Goal: Task Accomplishment & Management: Use online tool/utility

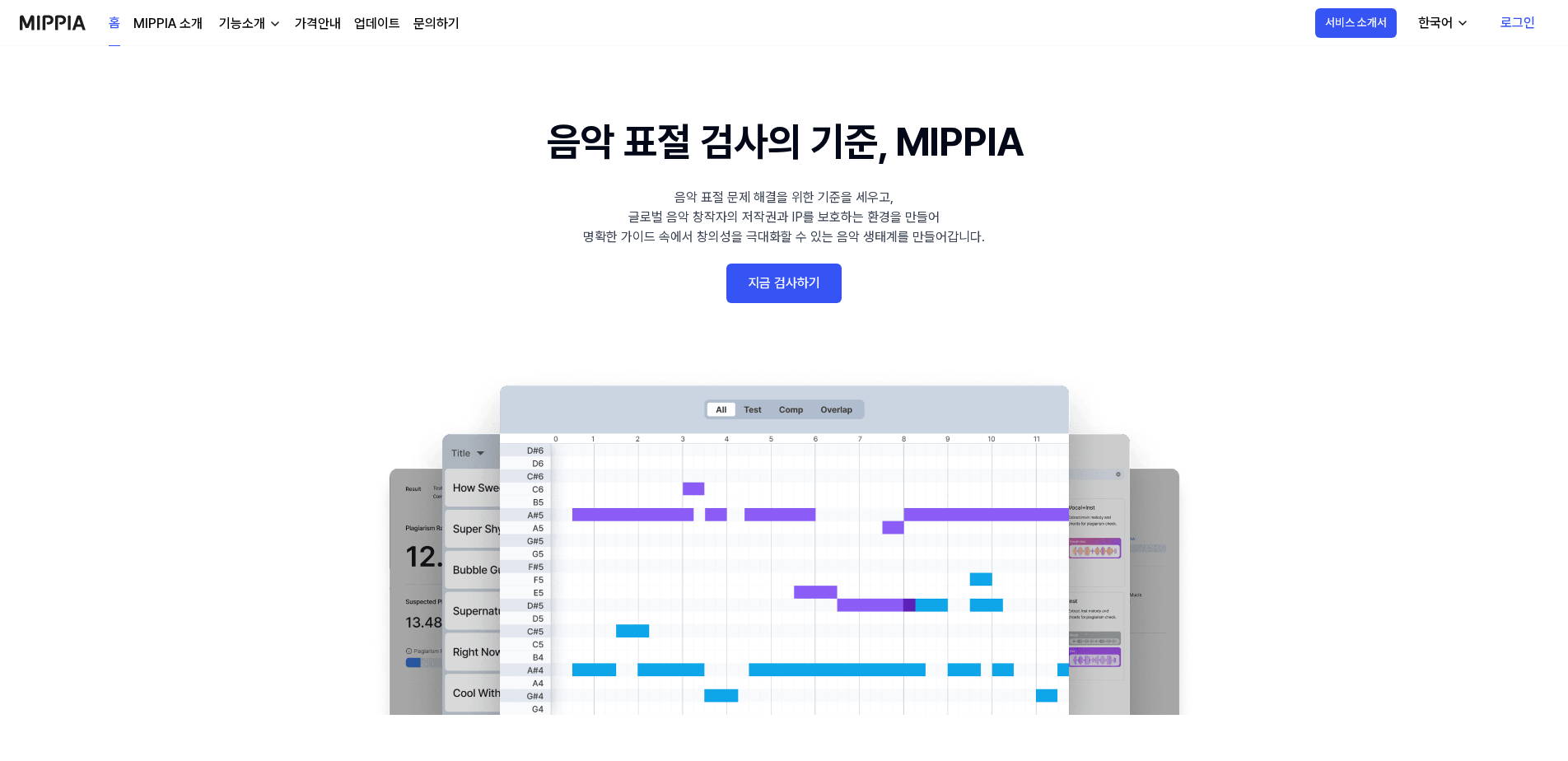
click at [800, 287] on link "지금 검사하기" at bounding box center [784, 283] width 115 height 39
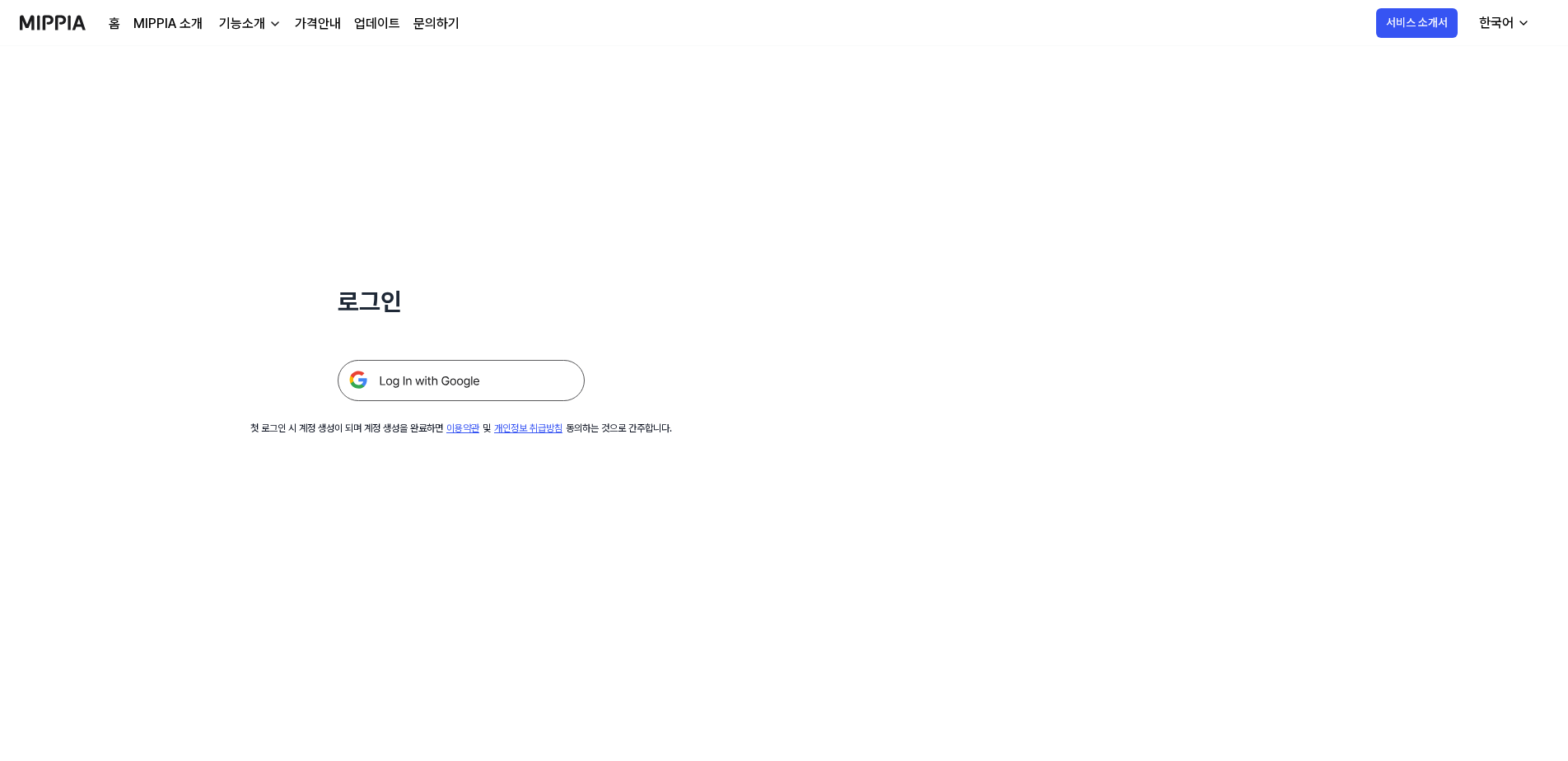
click at [449, 385] on img at bounding box center [461, 380] width 247 height 41
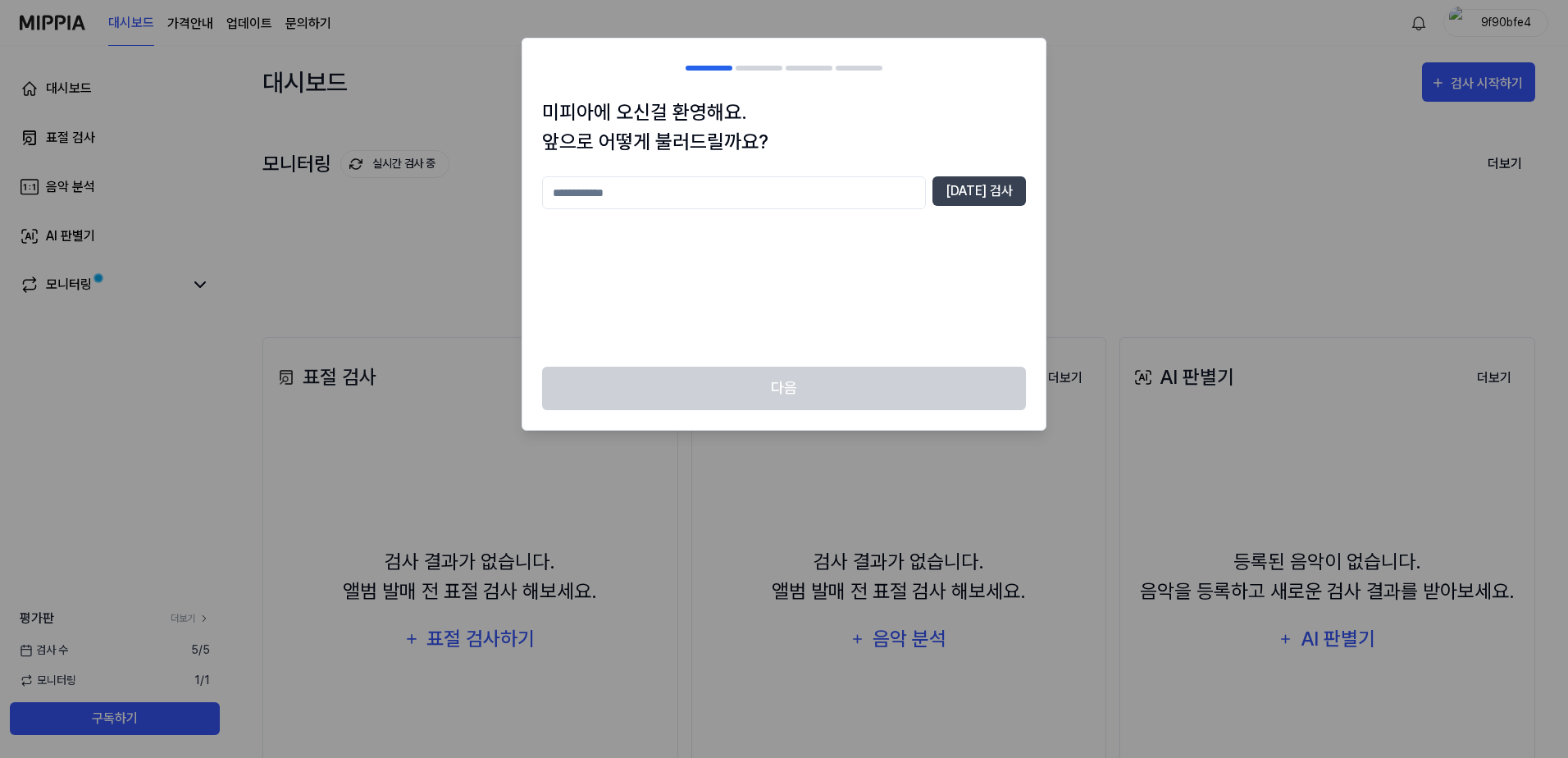
click at [752, 185] on input "text" at bounding box center [734, 193] width 384 height 32
type input "*"
type input "**"
click at [989, 193] on button "[DATE] 검사" at bounding box center [979, 191] width 94 height 30
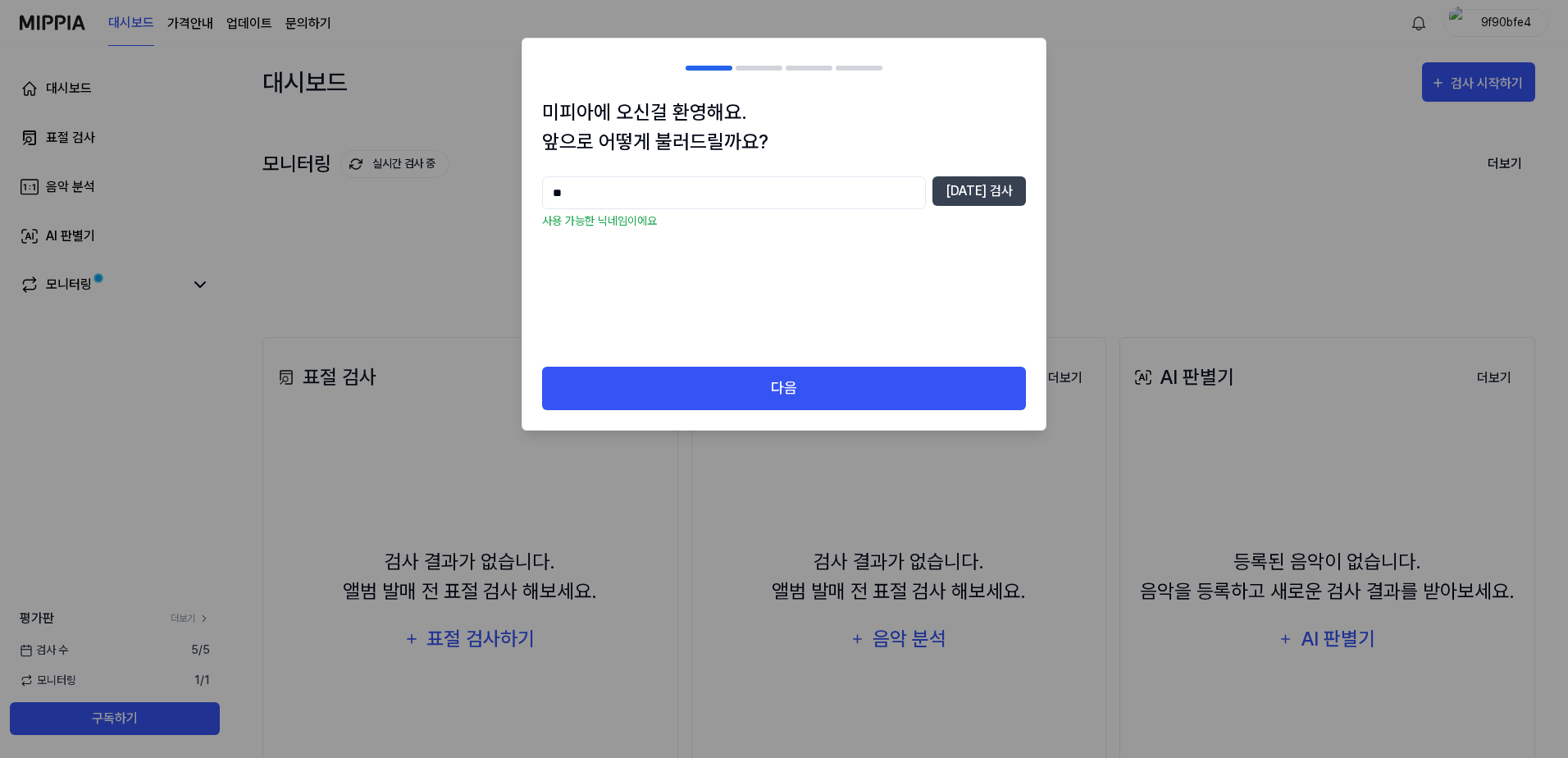
click at [820, 360] on div "미피아에 오신걸 환영해요. 앞으로 어떻게 불러드릴까요? ** [DATE] 검사 사용 가능한 닉네임이에요" at bounding box center [784, 231] width 523 height 269
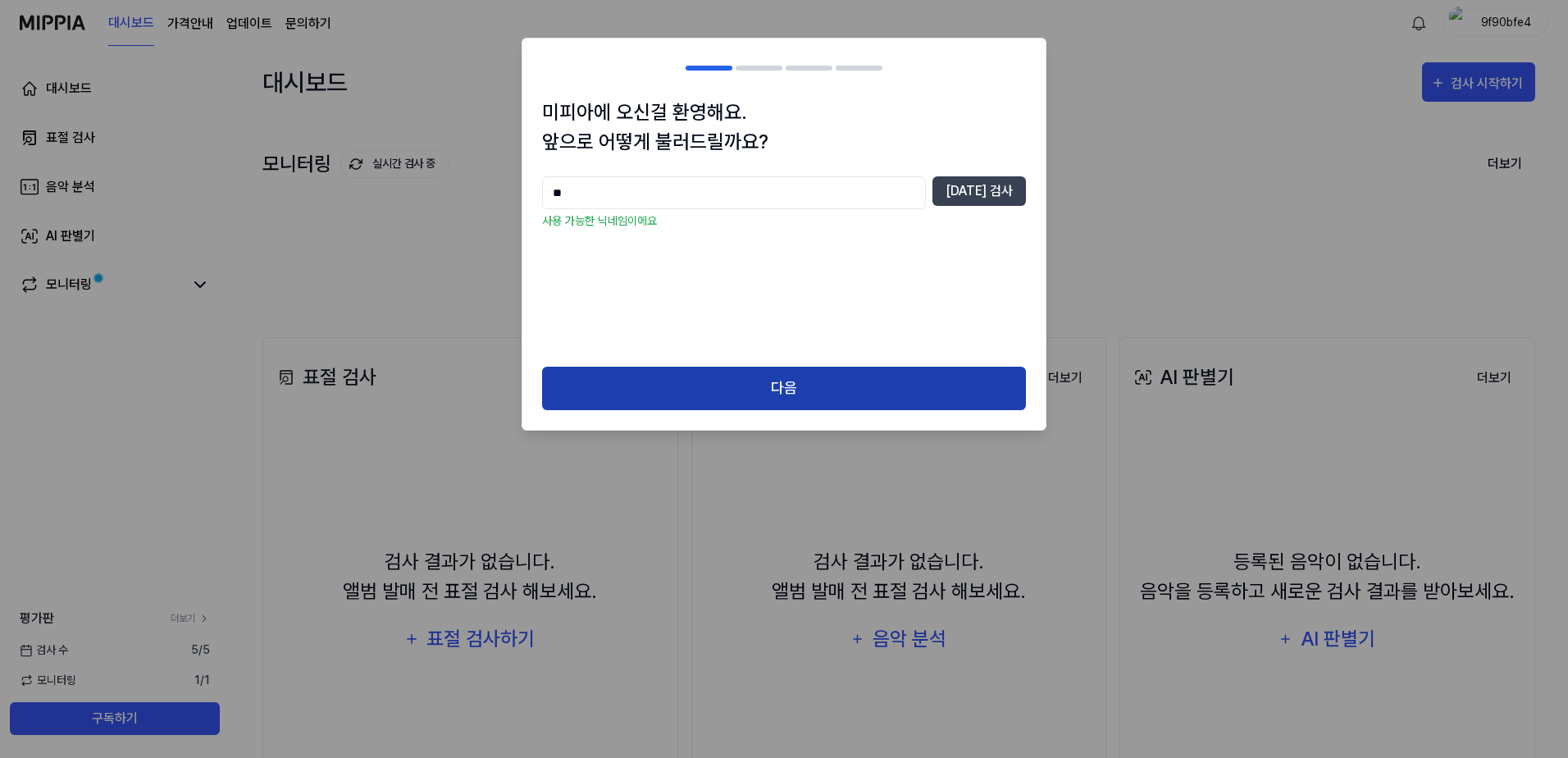
click at [822, 377] on button "다음" at bounding box center [784, 388] width 484 height 44
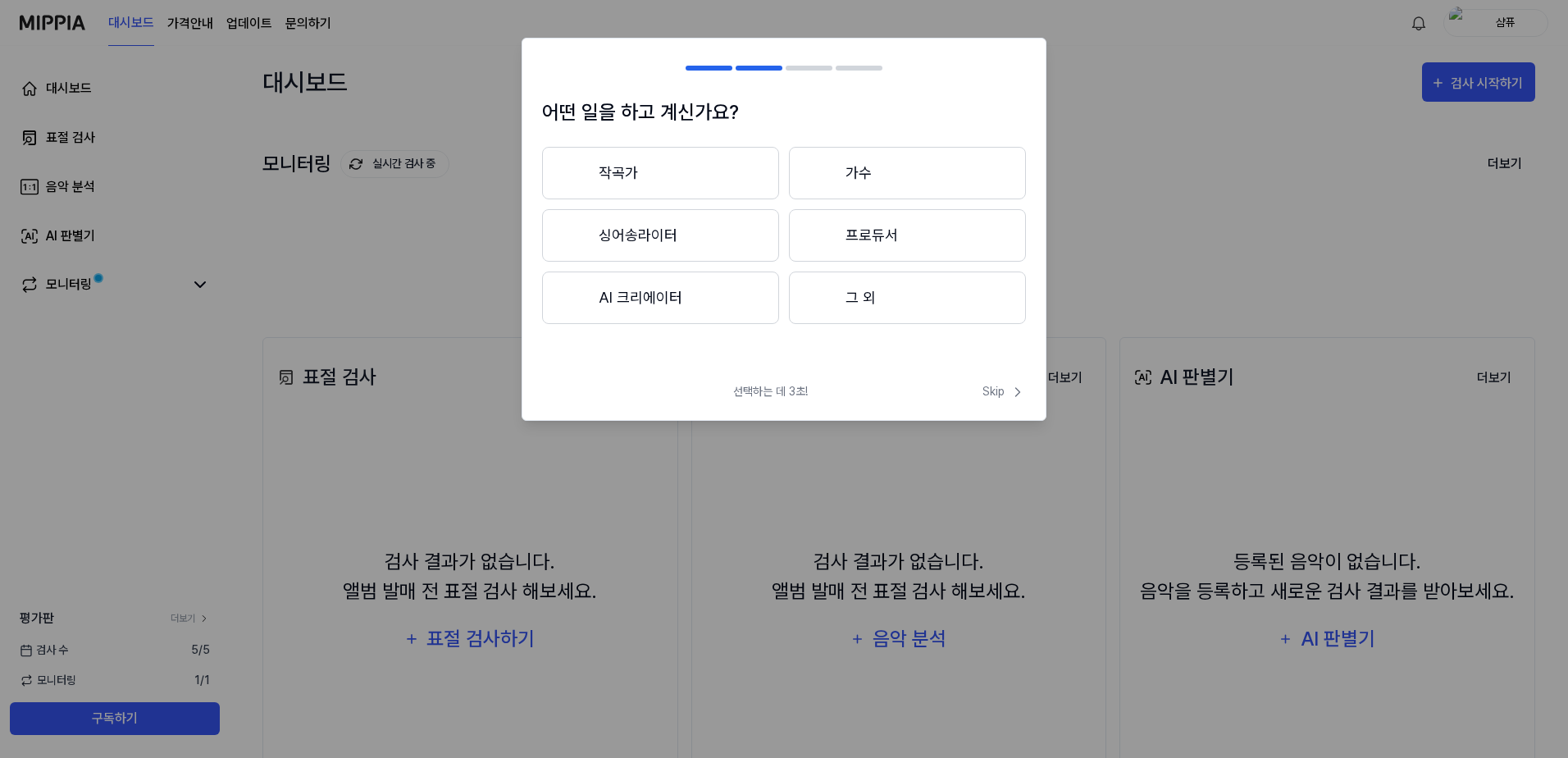
click at [686, 166] on button "작곡가" at bounding box center [661, 172] width 237 height 52
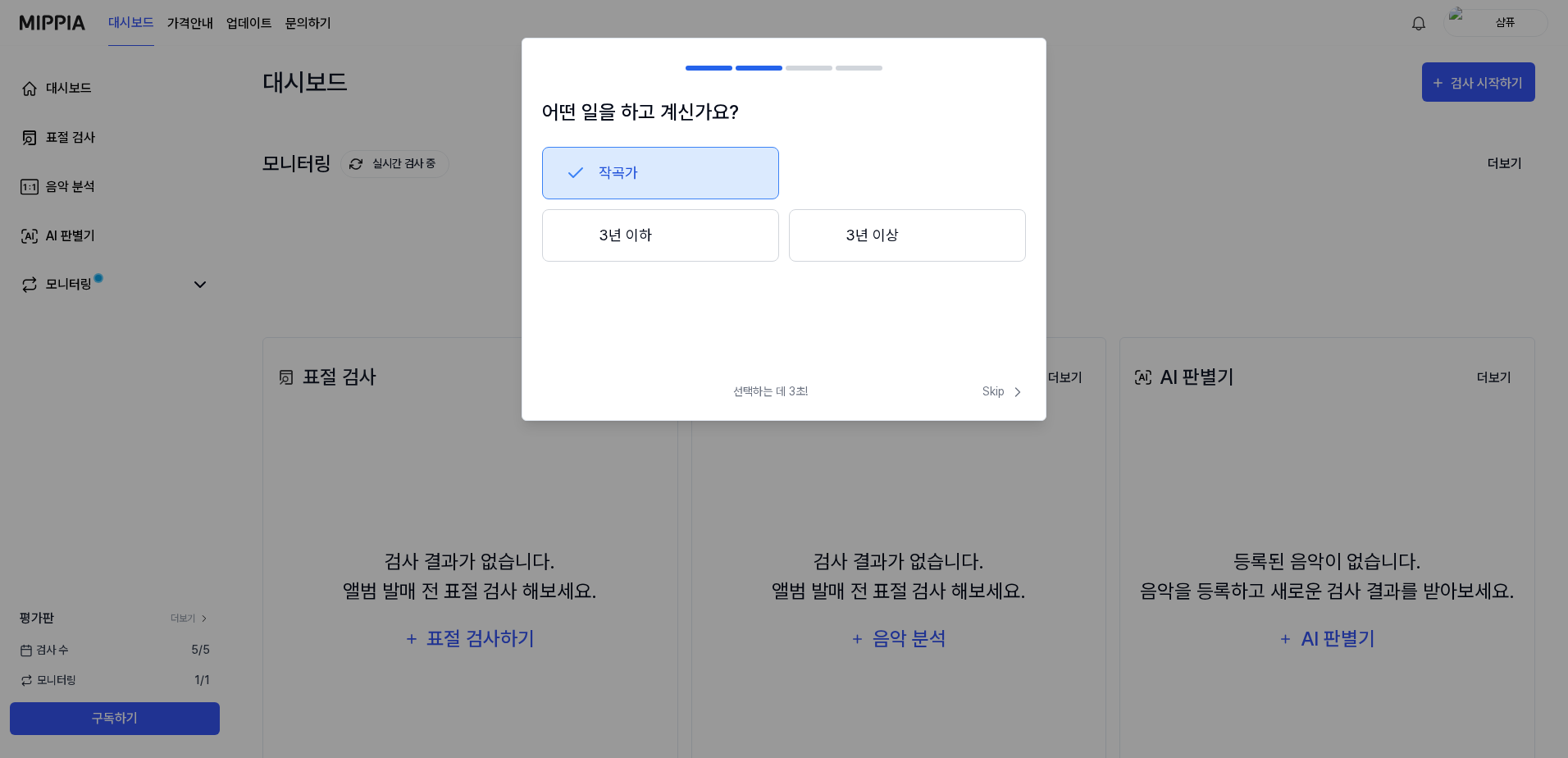
click at [706, 234] on button "3년 이하" at bounding box center [661, 235] width 237 height 52
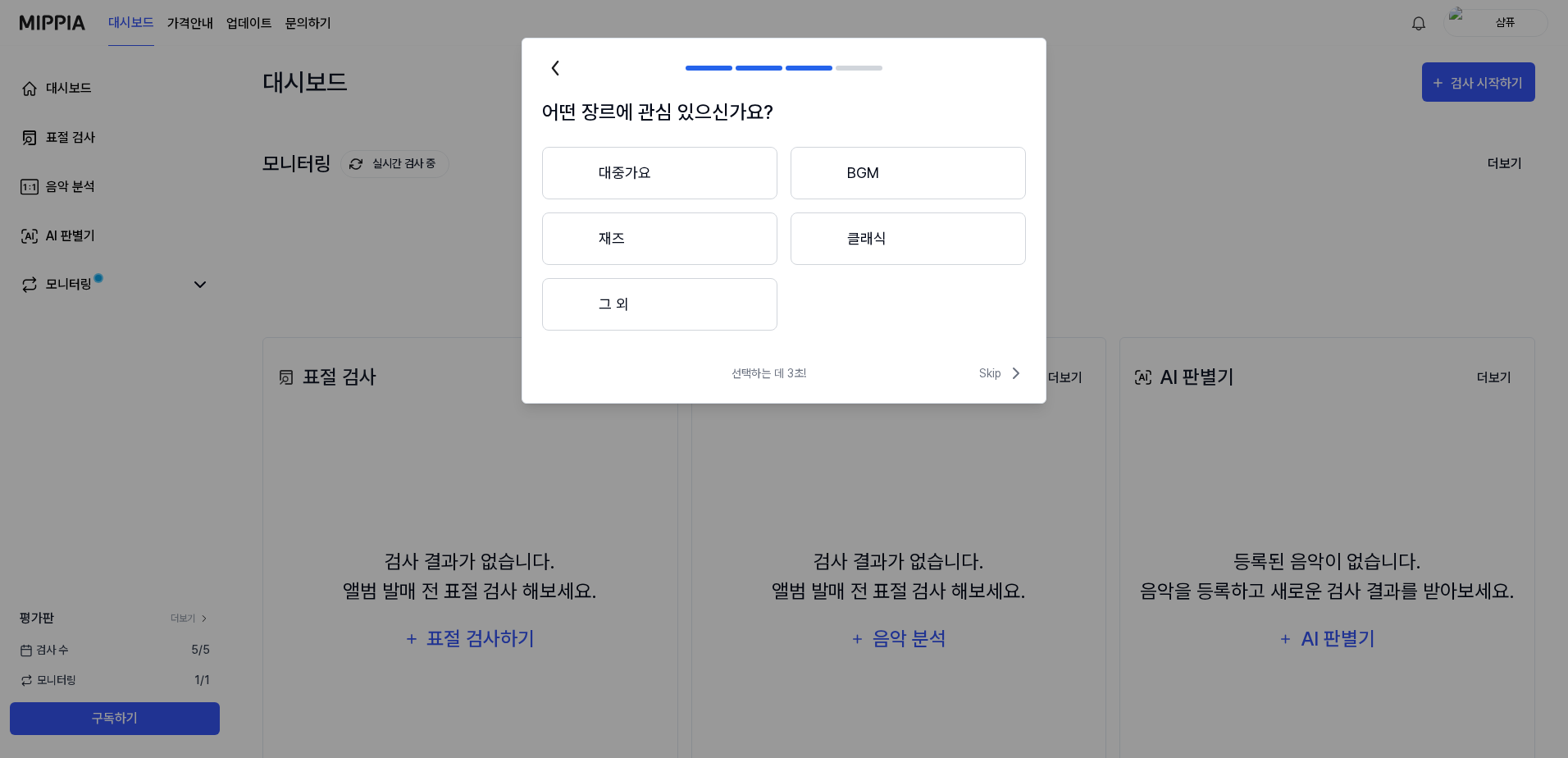
click at [678, 301] on button "그 외" at bounding box center [660, 304] width 236 height 52
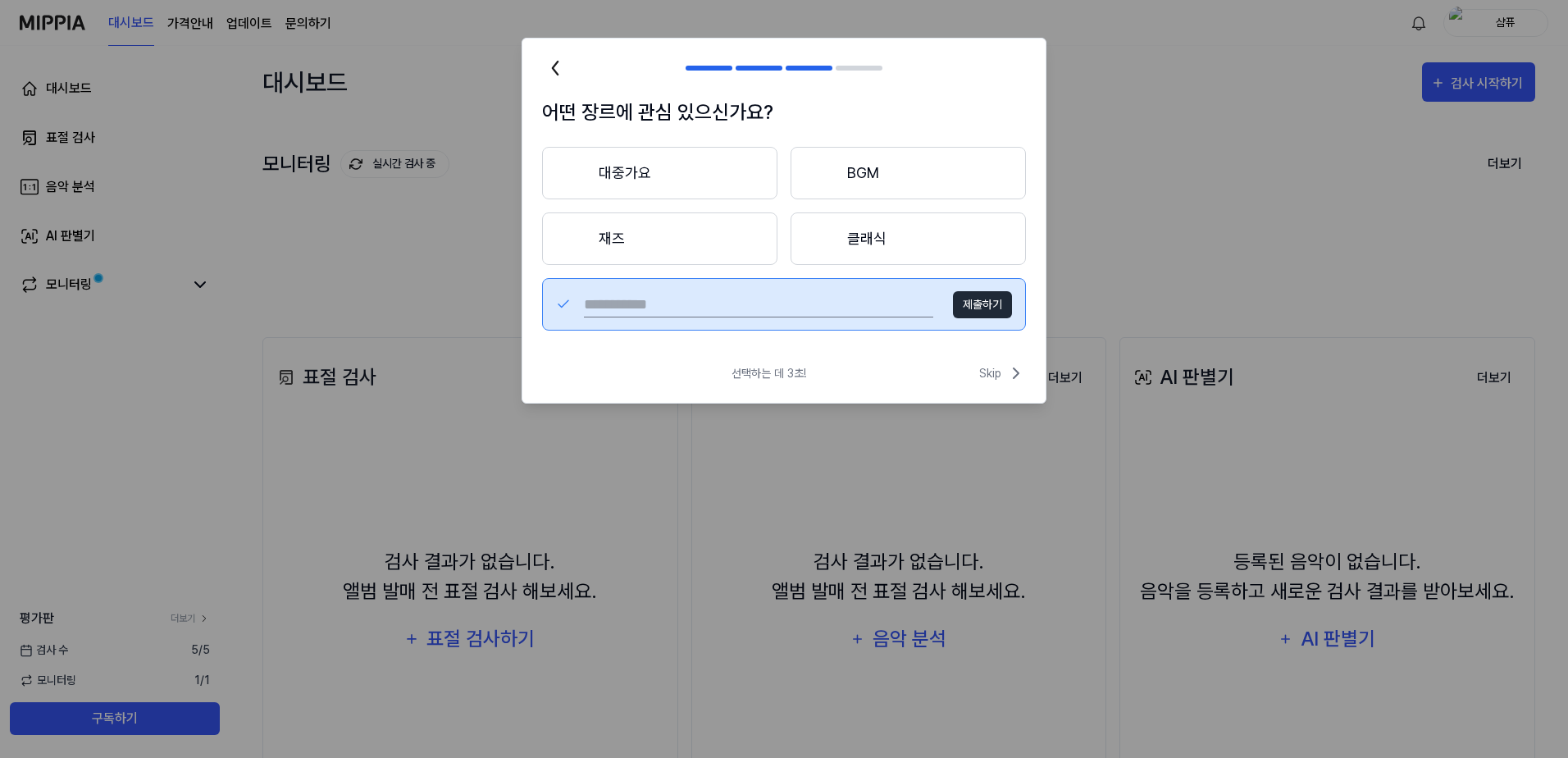
click at [698, 306] on input "text" at bounding box center [758, 304] width 349 height 26
click at [697, 298] on input "text" at bounding box center [758, 304] width 349 height 26
click at [656, 235] on button "재즈" at bounding box center [660, 238] width 236 height 52
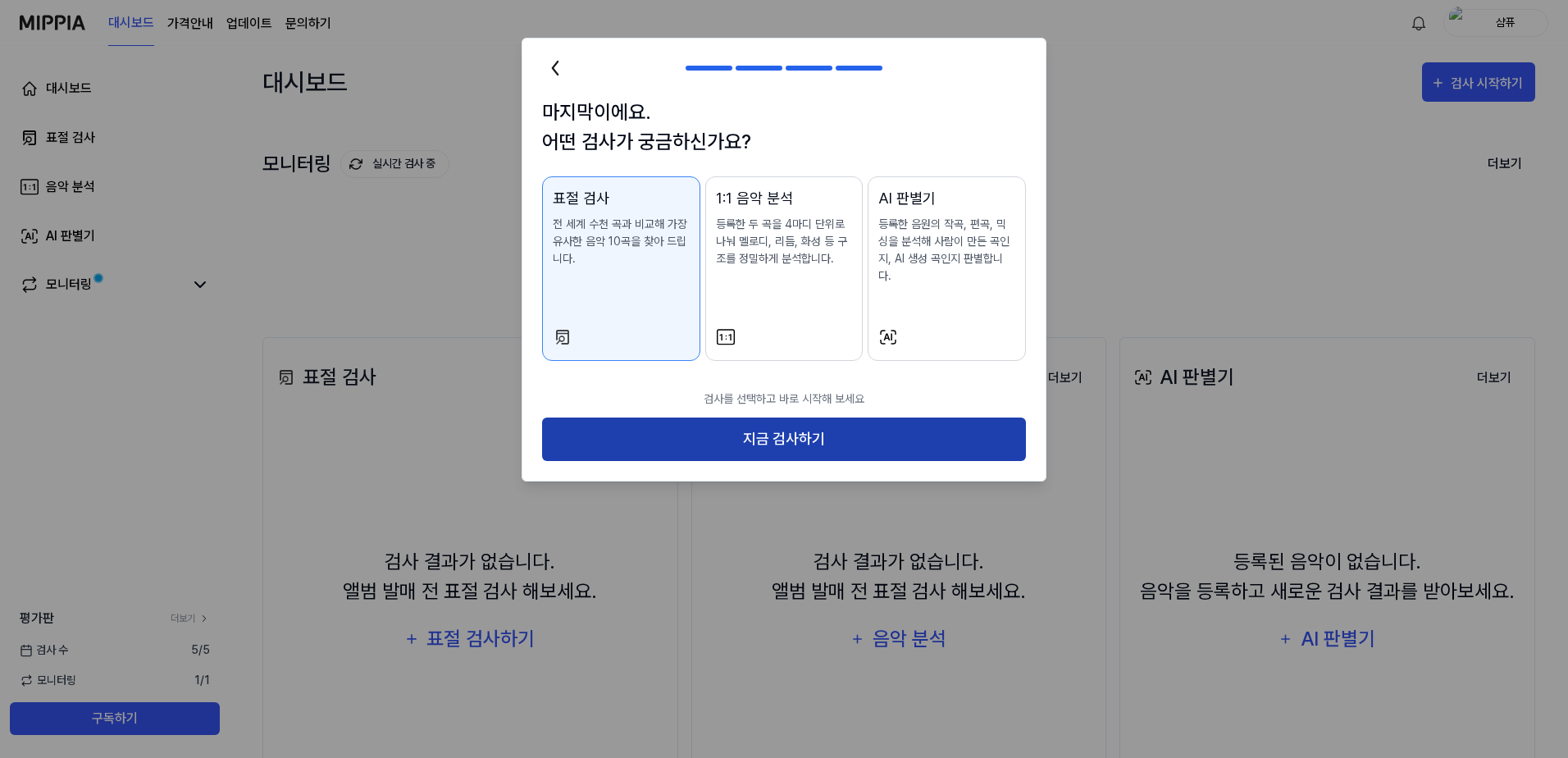
click at [790, 429] on button "지금 검사하기" at bounding box center [784, 439] width 484 height 44
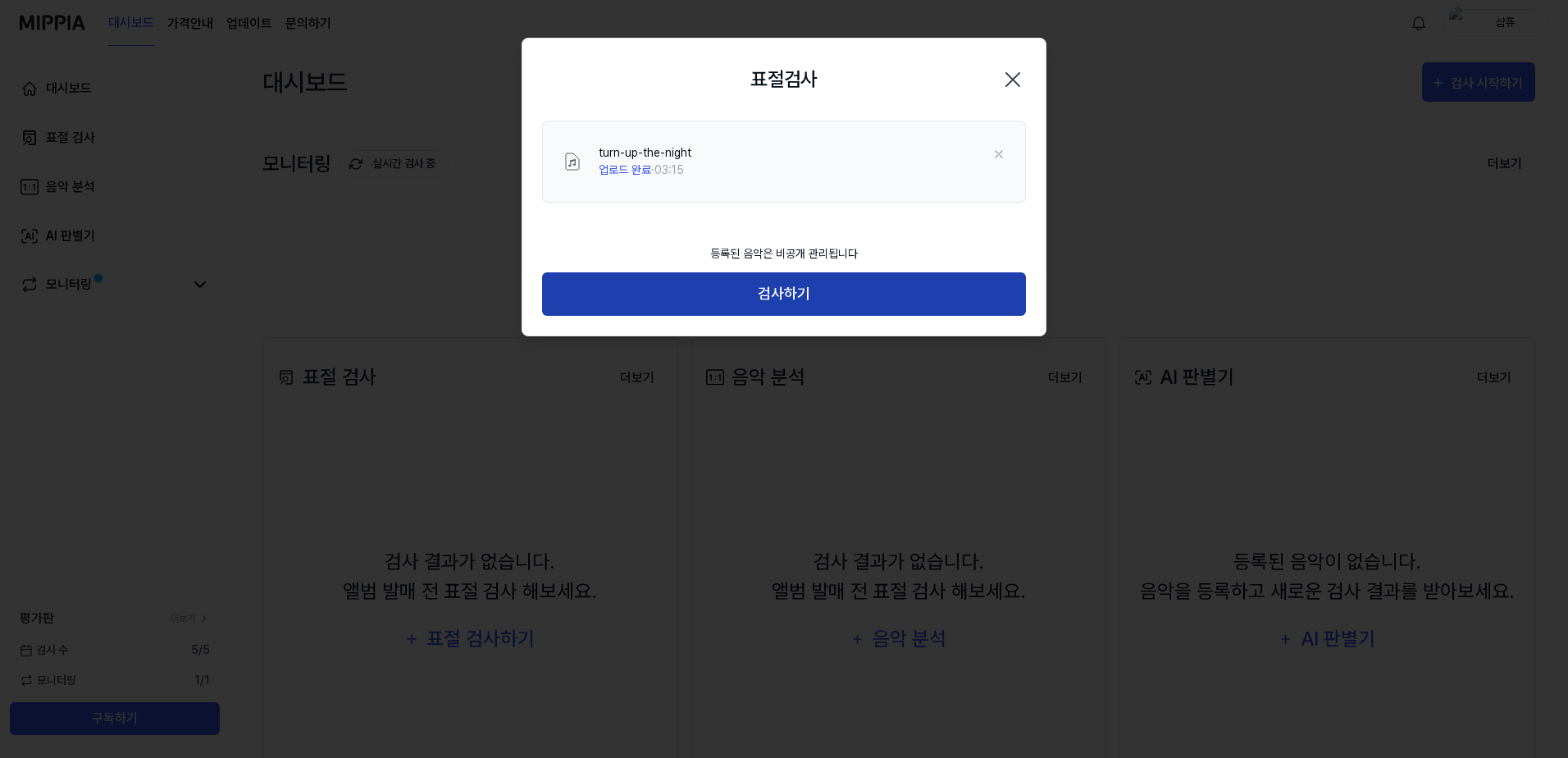
click at [825, 301] on button "검사하기" at bounding box center [784, 294] width 484 height 44
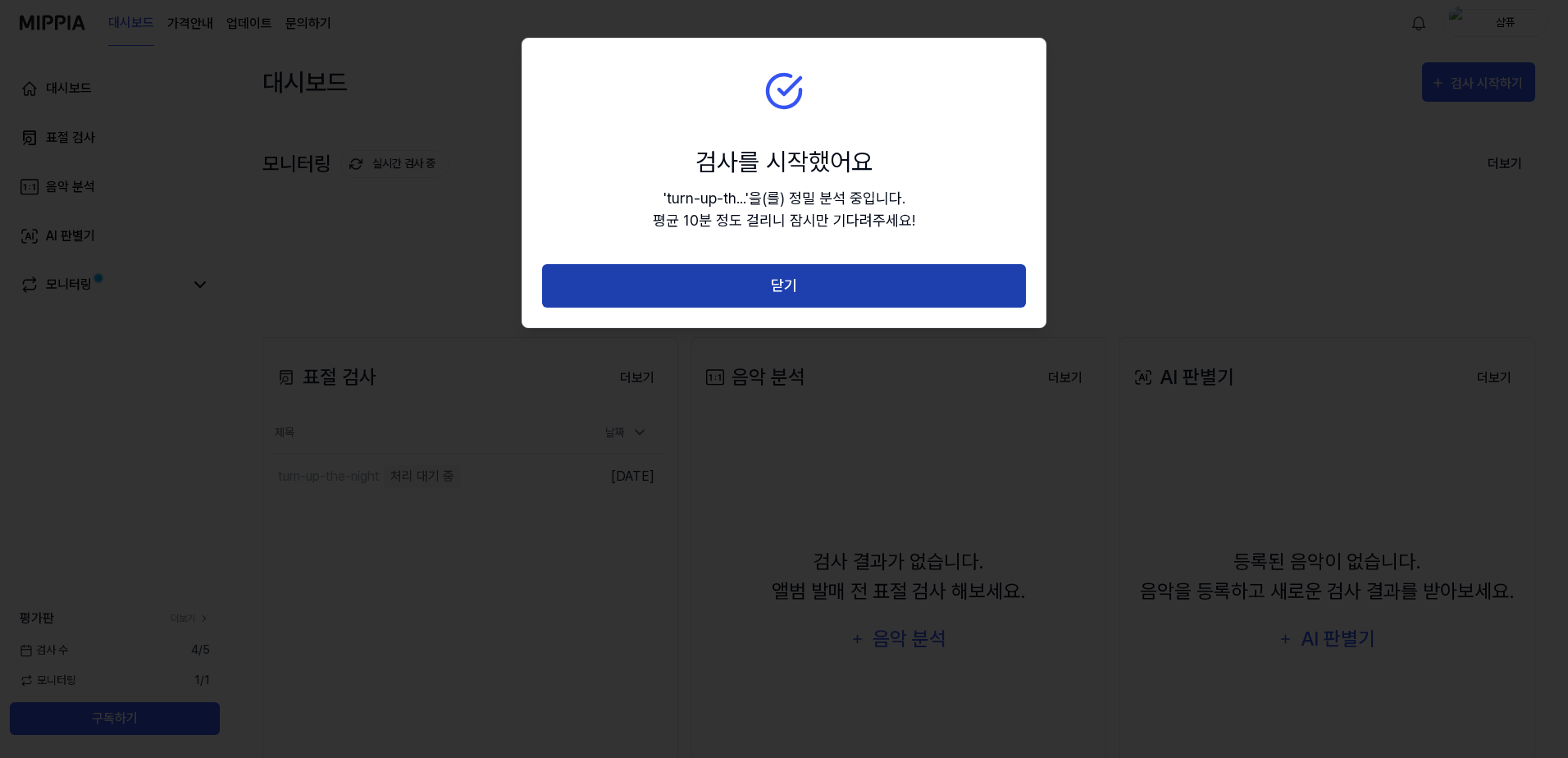
click at [940, 280] on button "닫기" at bounding box center [784, 285] width 484 height 44
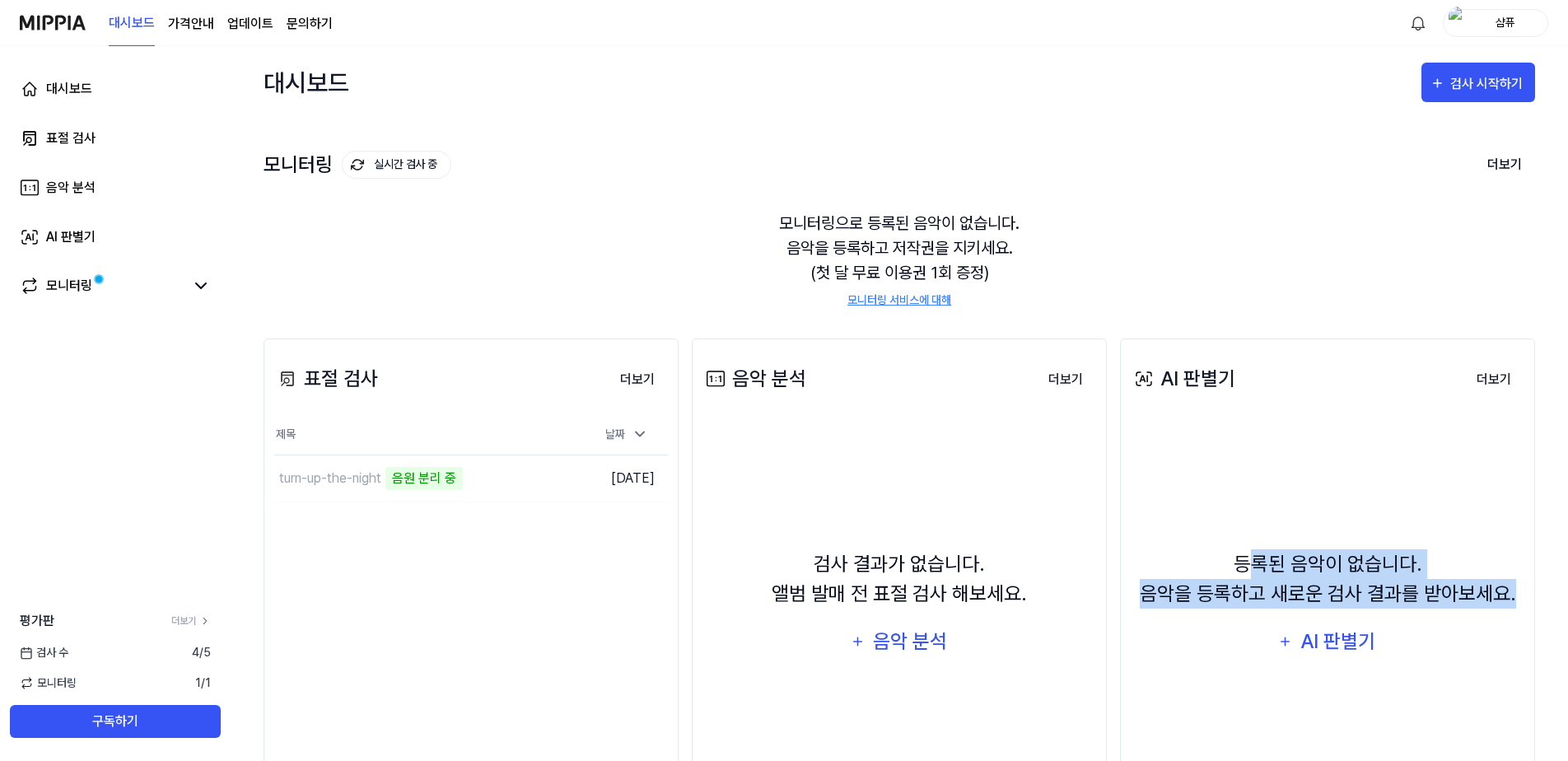
drag, startPoint x: 1253, startPoint y: 565, endPoint x: 1521, endPoint y: 611, distance: 271.9
click at [1521, 611] on div "등록된 음악이 없습니다. 음악을 등록하고 새로운 검사 결과를 받아보세요. AI 판별기" at bounding box center [1327, 605] width 394 height 354
drag, startPoint x: 1521, startPoint y: 611, endPoint x: 1470, endPoint y: 652, distance: 65.4
click at [1480, 650] on div "등록된 음악이 없습니다. 음악을 등록하고 새로운 검사 결과를 받아보세요. AI 판별기" at bounding box center [1327, 605] width 394 height 354
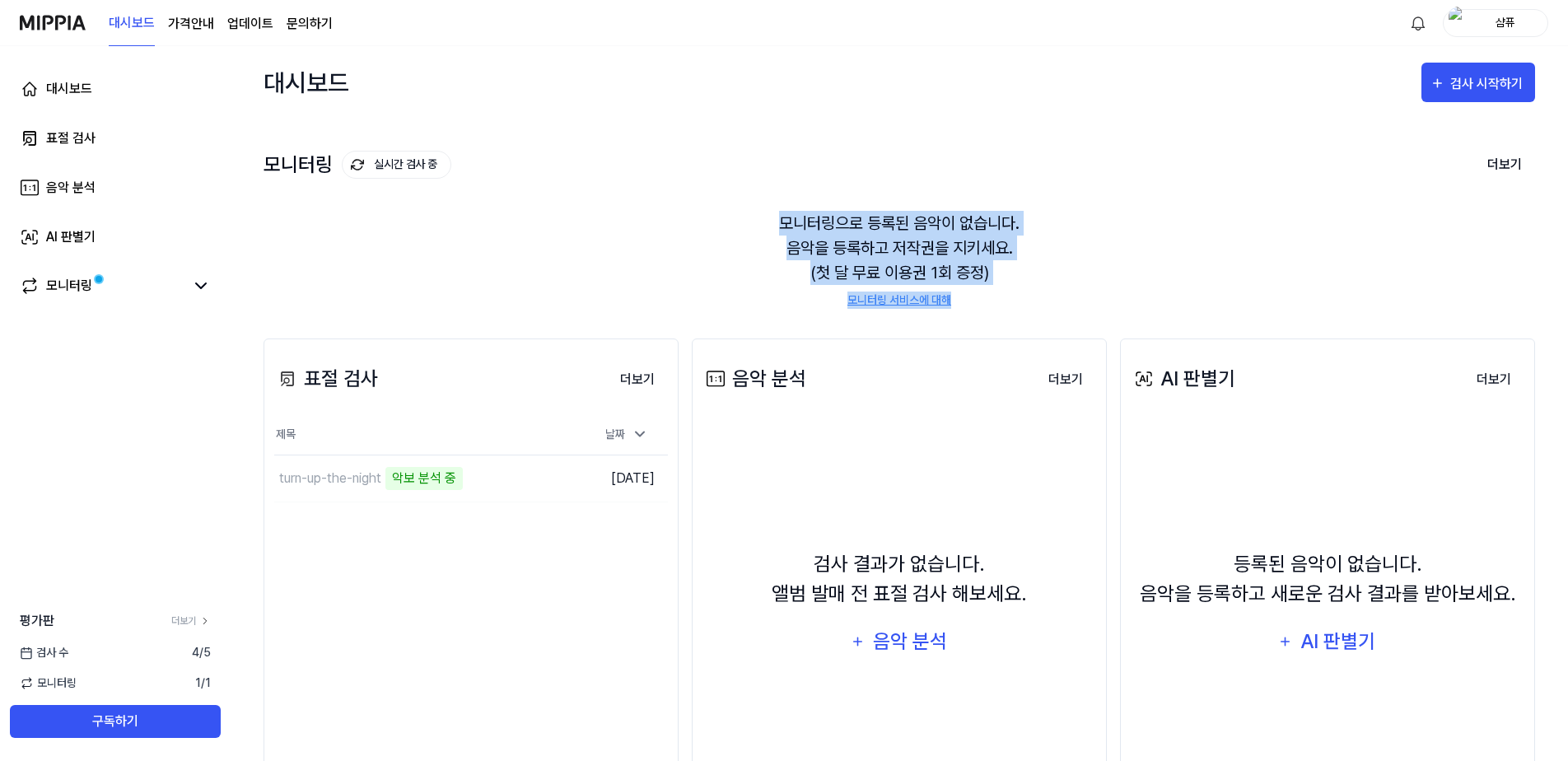
drag, startPoint x: 779, startPoint y: 224, endPoint x: 1027, endPoint y: 289, distance: 256.4
click at [1027, 289] on div "모니터링으로 등록된 음악이 없습니다. 음악을 등록하고 저작권을 지키세요. (첫 달 무료 이용권 1회 증정) 모니터링 서비스에 대해" at bounding box center [898, 260] width 1271 height 137
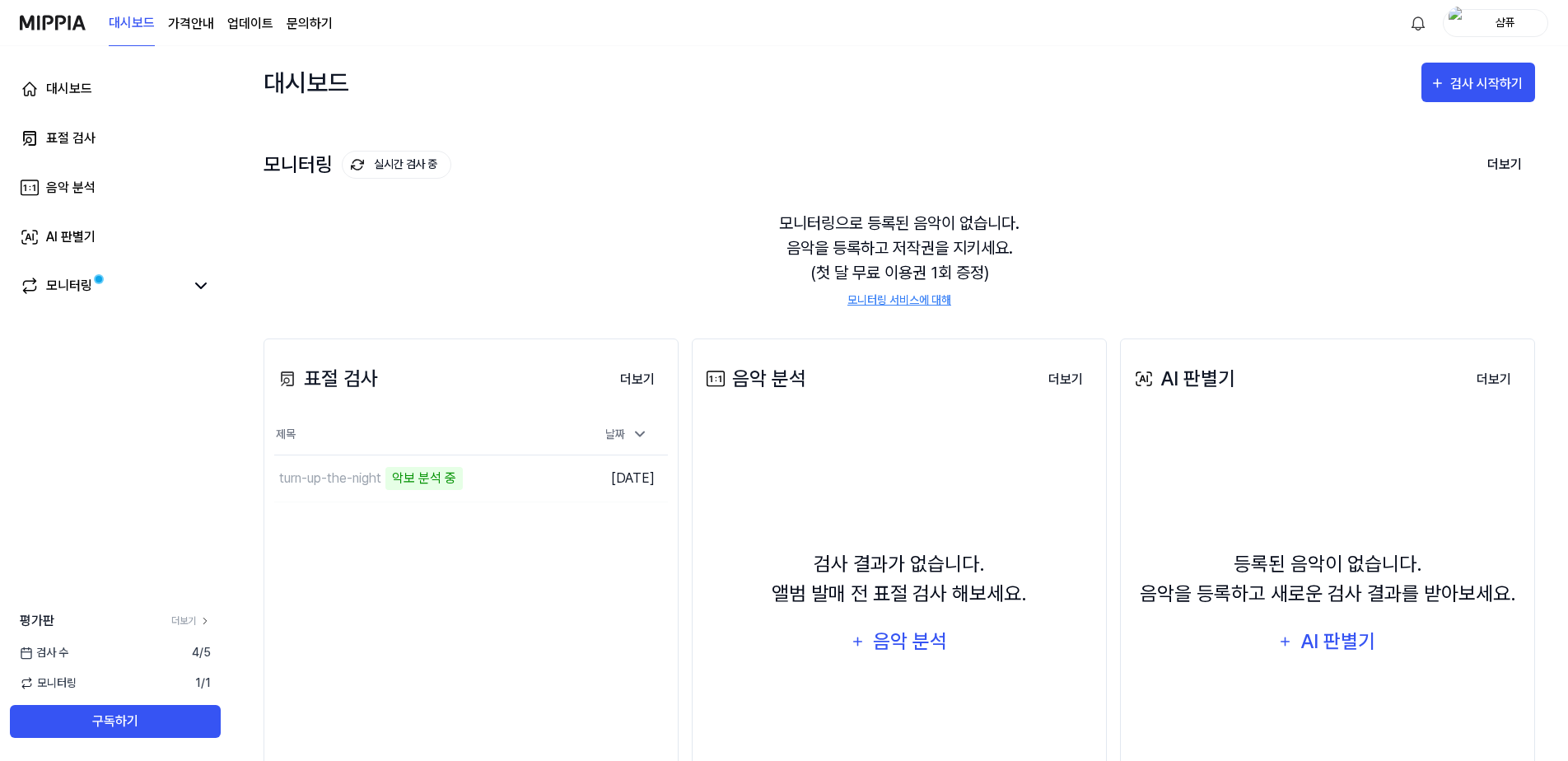
drag, startPoint x: 1027, startPoint y: 289, endPoint x: 1024, endPoint y: 307, distance: 18.2
click at [1024, 307] on div "표절 검사 더보기 표절 검사 제목 날짜 turn-up-the-night 악보 분석 중 이동하기 [DATE] 더보기 음악 분석 더보기 음악 분석…" at bounding box center [898, 593] width 1271 height 576
click at [180, 286] on link "모니터링" at bounding box center [102, 285] width 165 height 20
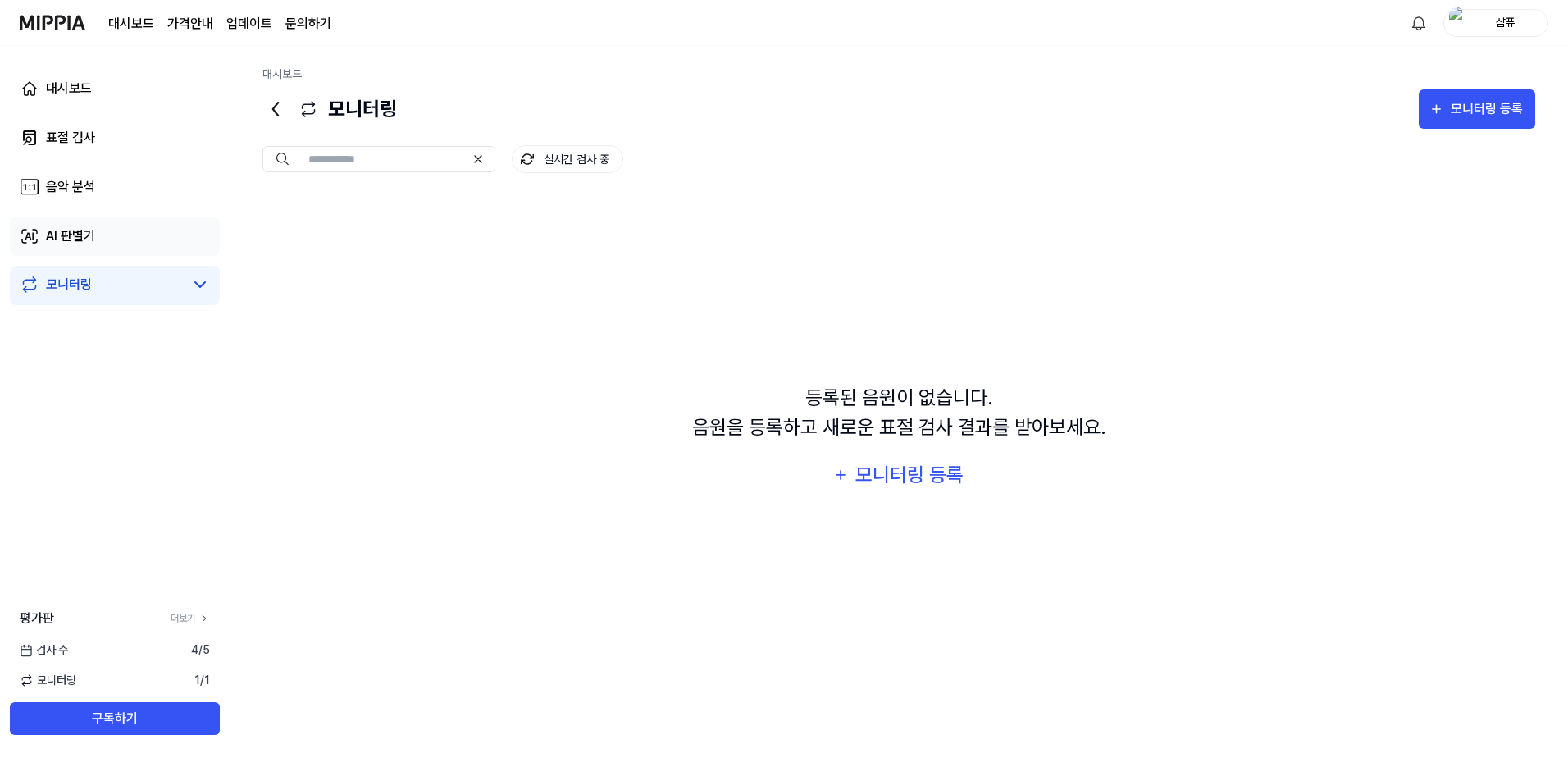
click at [169, 242] on link "AI 판별기" at bounding box center [115, 236] width 210 height 39
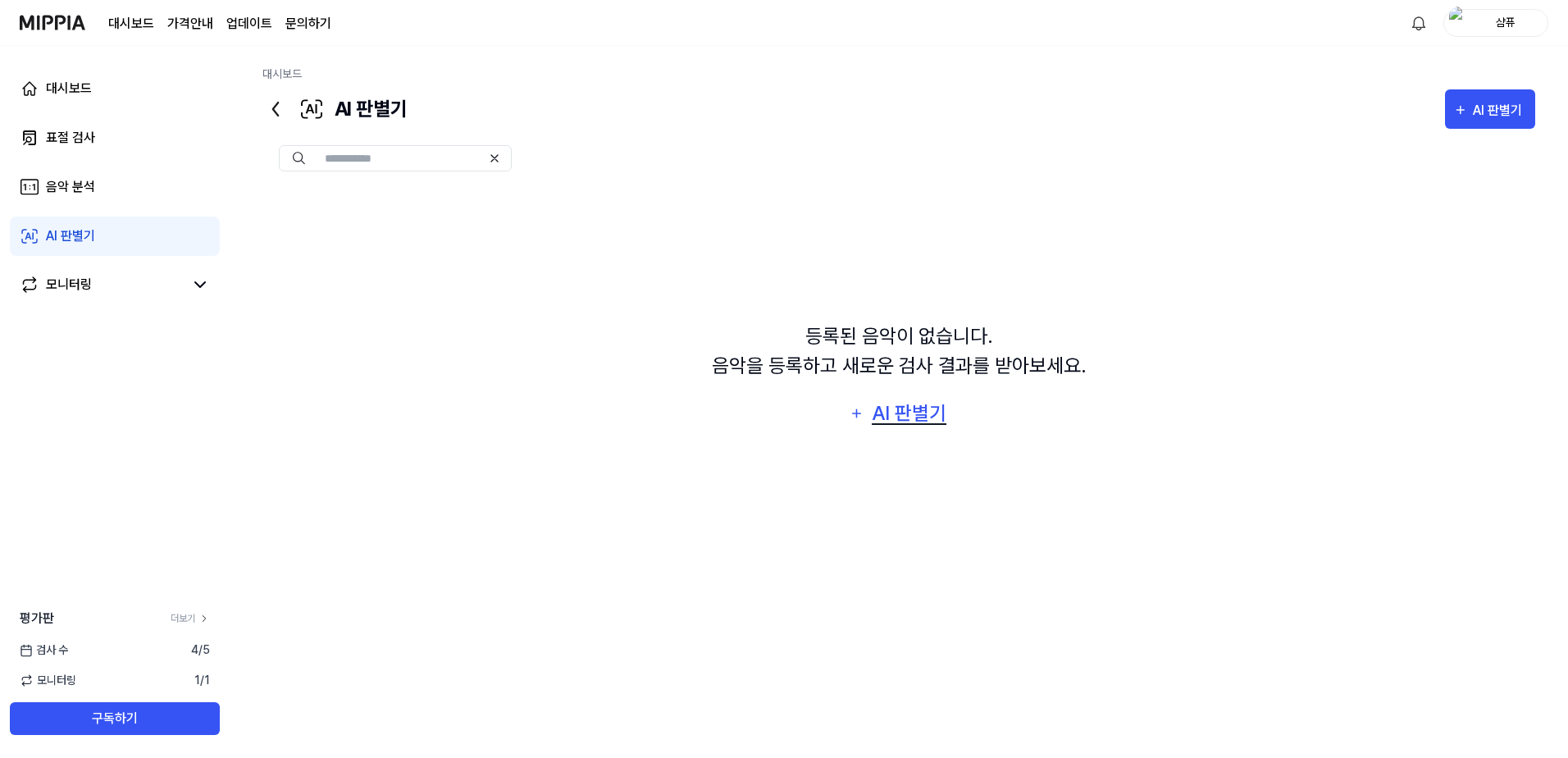
click at [880, 420] on div "AI 판별기" at bounding box center [909, 413] width 79 height 32
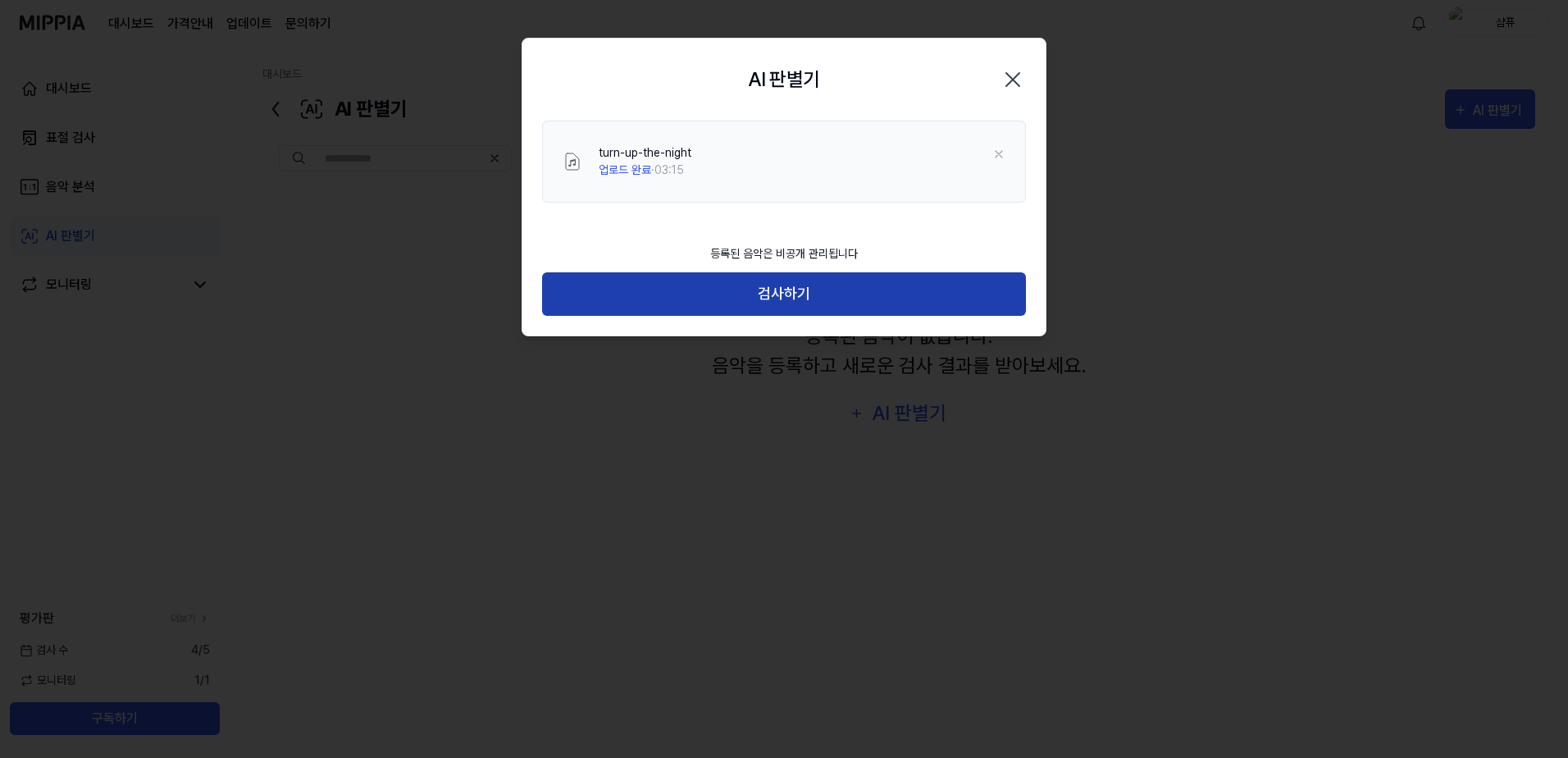
click at [859, 289] on button "검사하기" at bounding box center [784, 294] width 484 height 44
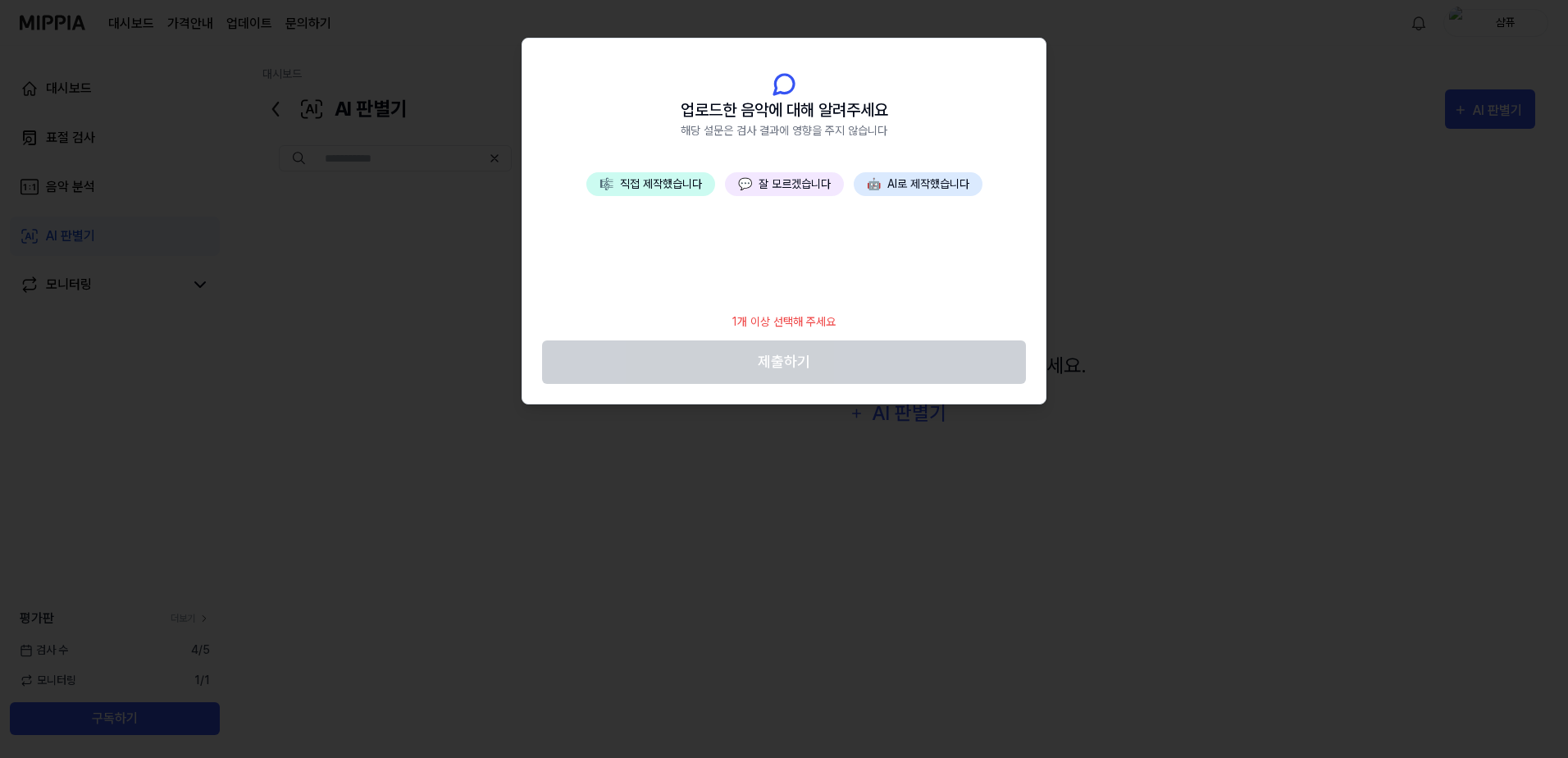
click at [931, 185] on button "🤖 AI로 제작했습니다" at bounding box center [918, 184] width 129 height 24
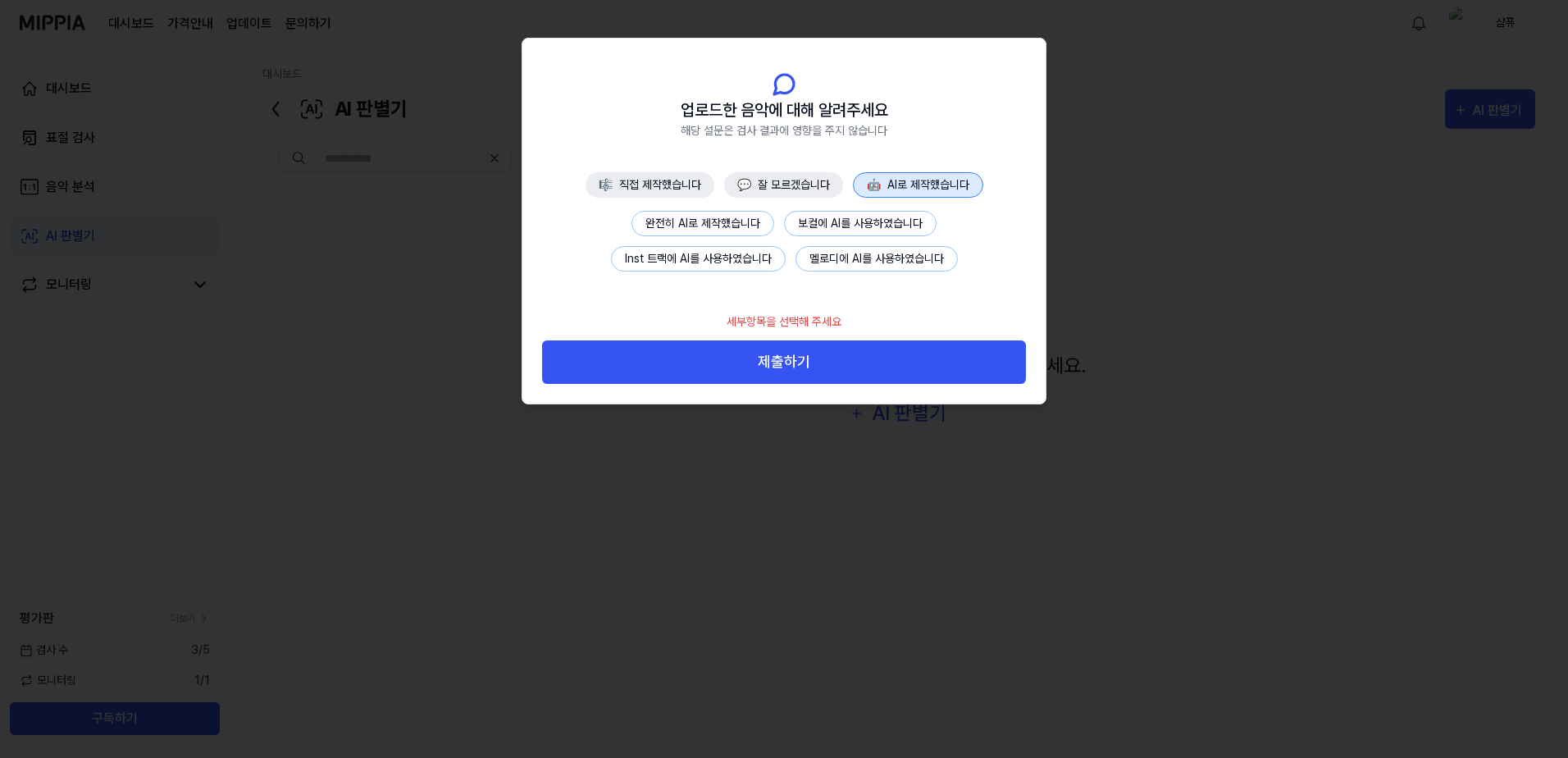
click at [711, 227] on button "완전히 AI로 제작했습니다" at bounding box center [702, 224] width 143 height 26
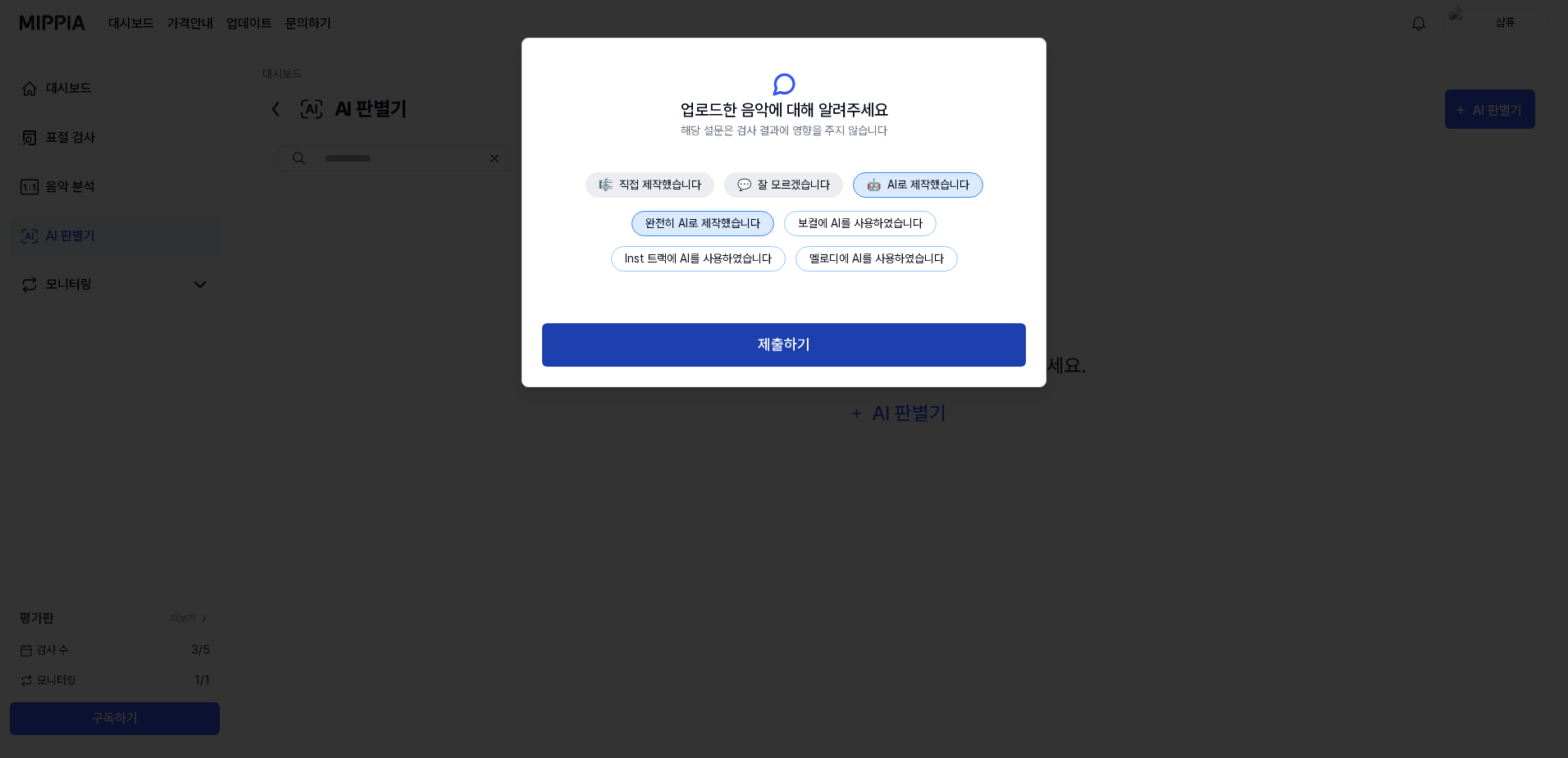
click at [824, 350] on button "제출하기" at bounding box center [784, 344] width 484 height 44
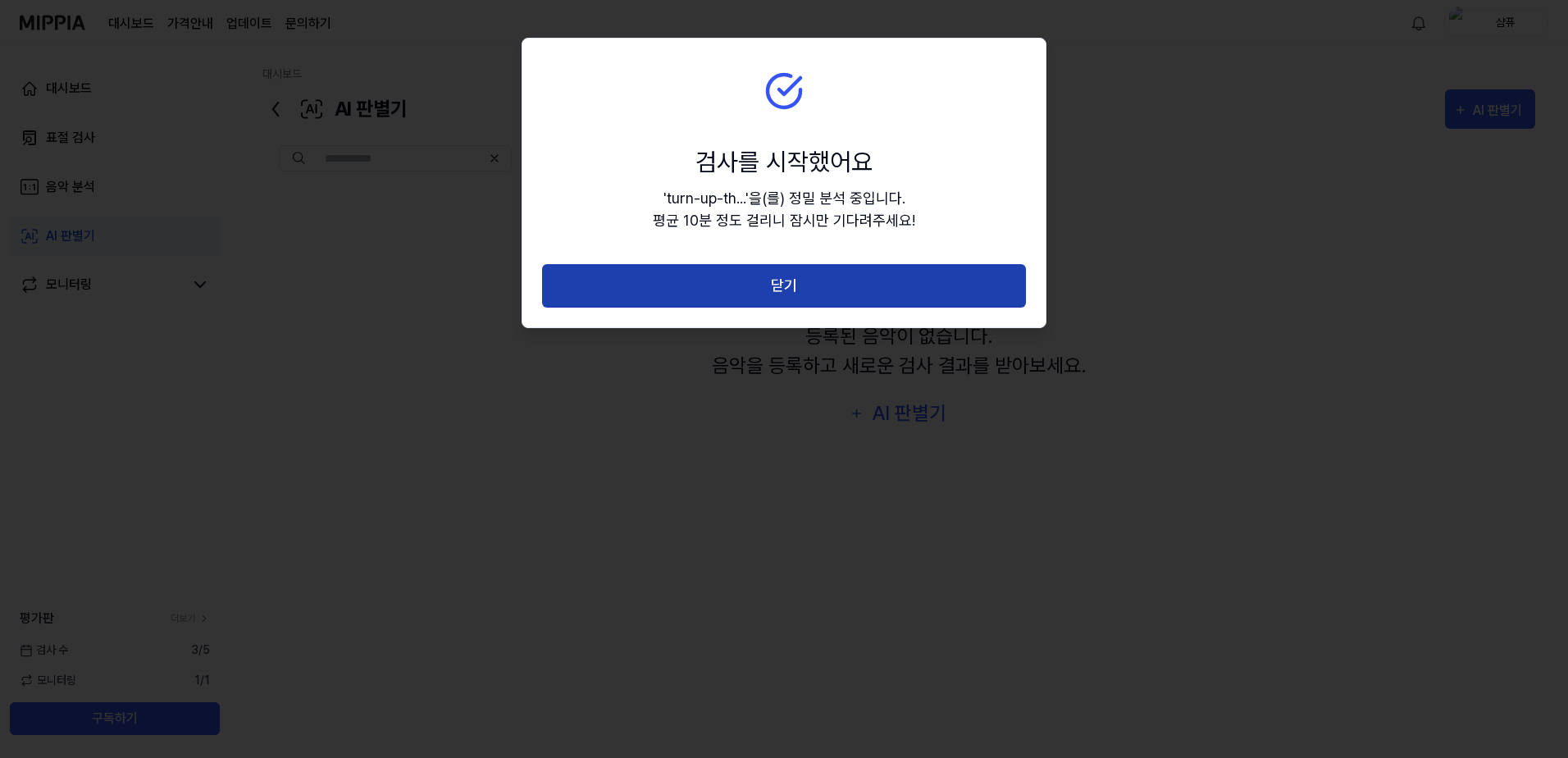
click at [824, 278] on button "닫기" at bounding box center [784, 285] width 484 height 44
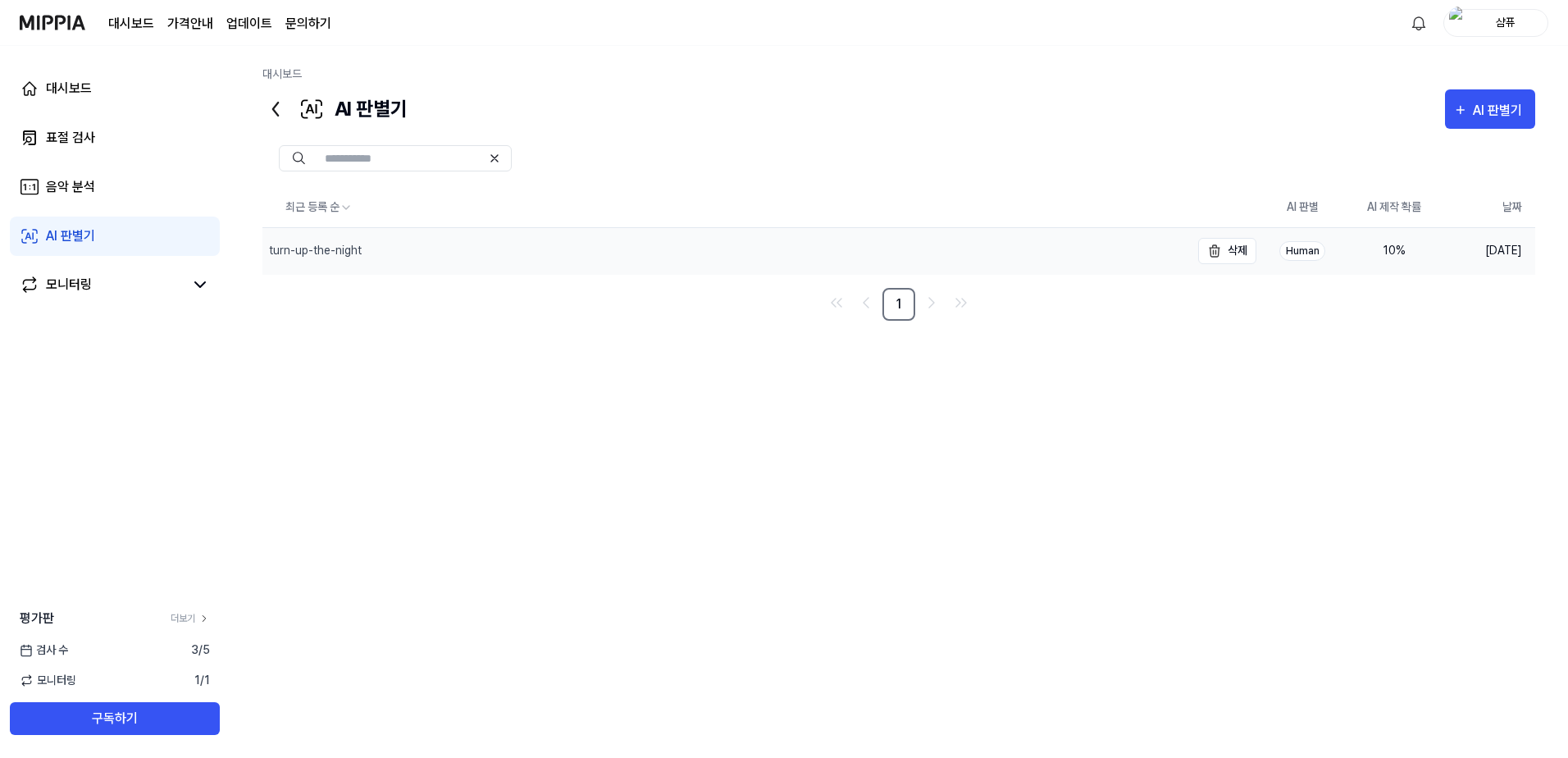
click at [1134, 254] on div "turn-up-the-night" at bounding box center [726, 251] width 927 height 46
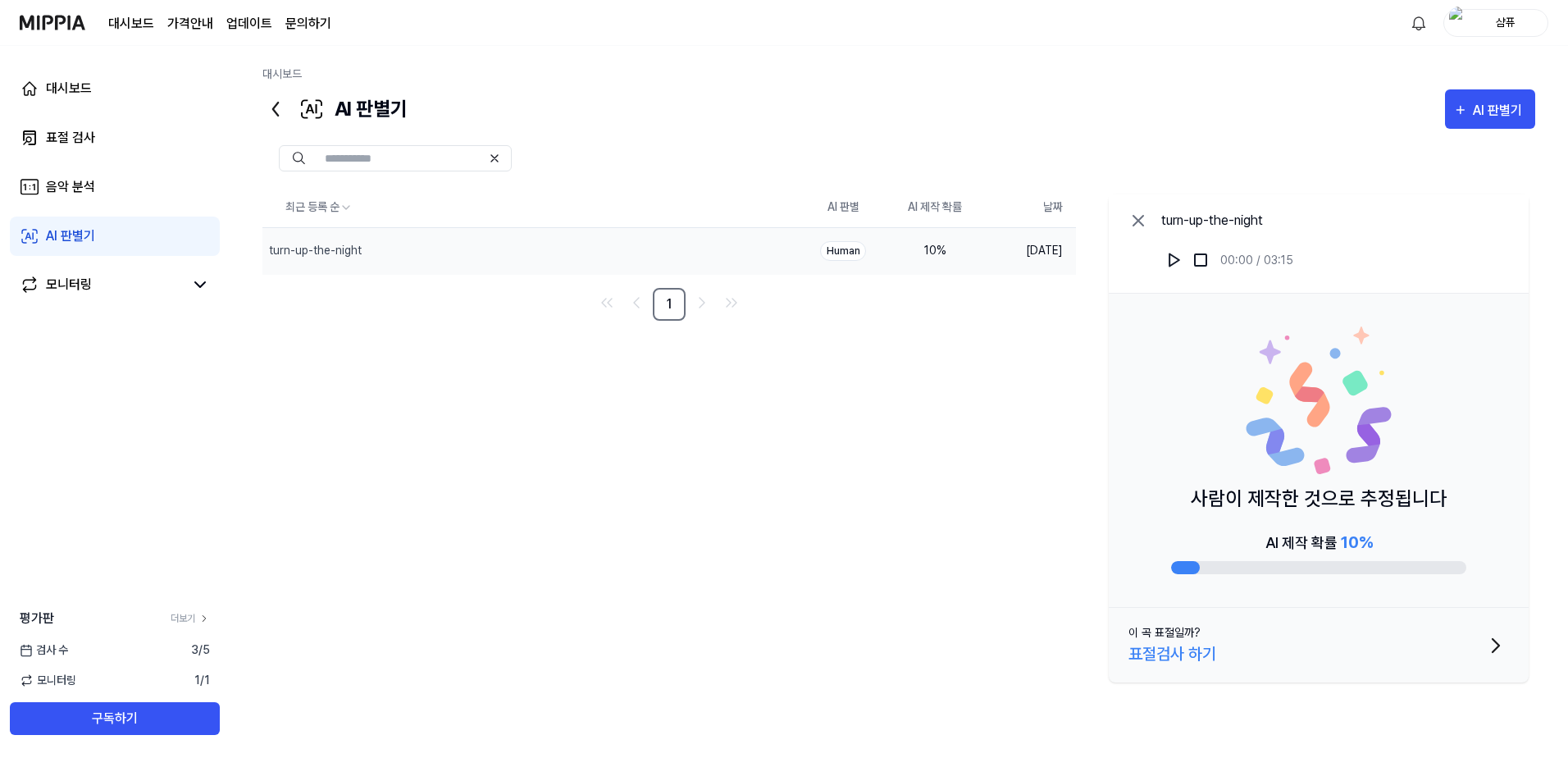
click at [952, 499] on div "최근 등록 순 AI 판별 AI 제작 확률 날짜 turn-up-the-night 삭제 Human 10 % [DATE] 1 turn-up-the-…" at bounding box center [898, 438] width 1273 height 501
click at [592, 451] on div "최근 등록 순 AI 판별 AI 제작 확률 날짜 turn-up-the-night 삭제 Human 10 % [DATE] 1 turn-up-the-…" at bounding box center [898, 438] width 1273 height 501
click at [78, 150] on link "표절 검사" at bounding box center [115, 137] width 210 height 39
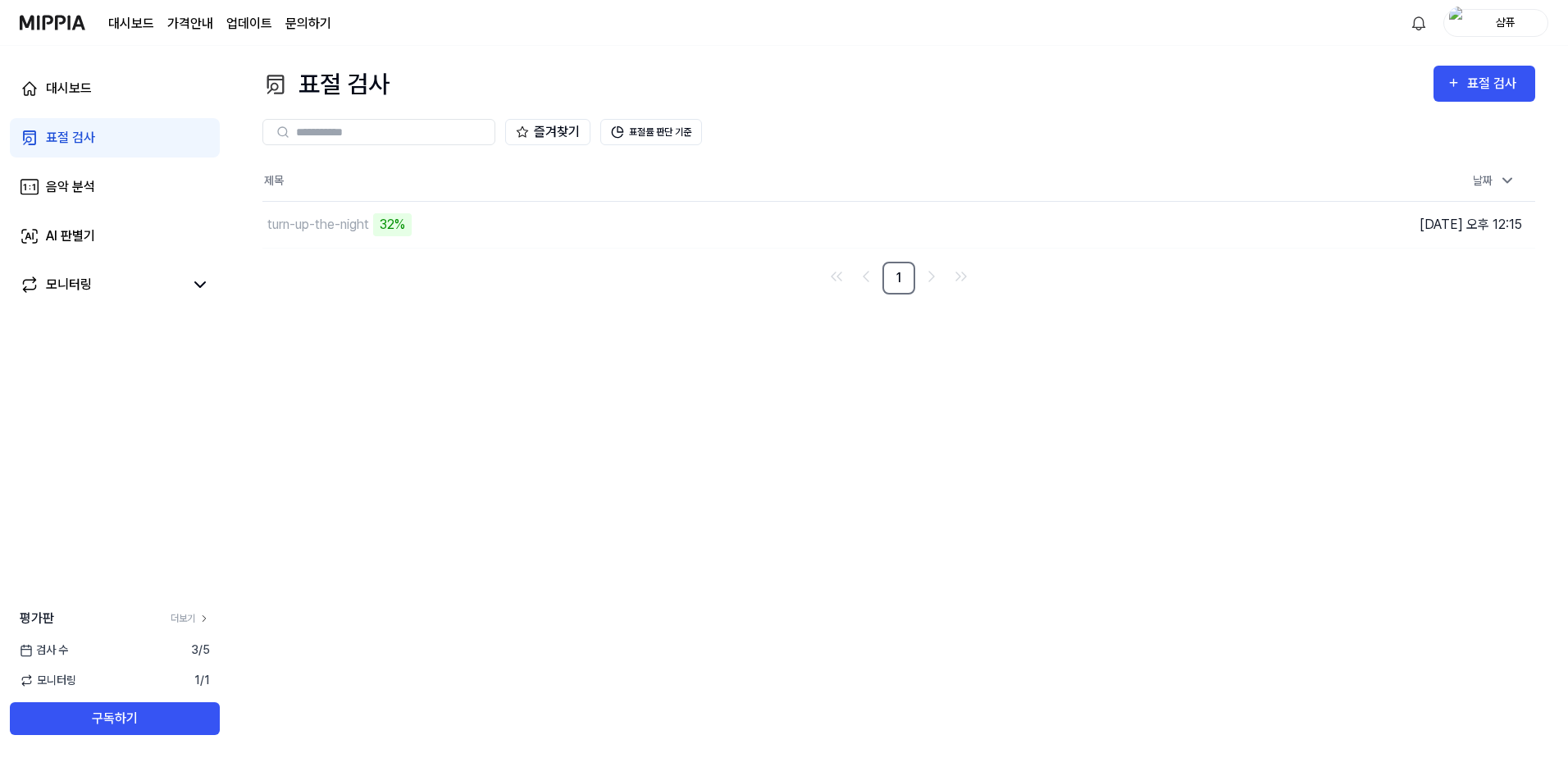
click at [1262, 423] on div "표절 검사 표절 검사 표절 검사 음악 분석 AI 판별기 즐겨찾기 표절률 판단 기준 제목 날짜 turn-up-the-night 32% 이동하기 …" at bounding box center [899, 402] width 1338 height 712
click at [691, 129] on button "표절률 판단 기준" at bounding box center [650, 131] width 102 height 26
click at [702, 417] on div "표절 검사 표절 검사 표절 검사 음악 분석 AI 판별기 즐겨찾기 표절률 판단 기준 제목 날짜 turn-up-the-night 36% 이동하기 …" at bounding box center [899, 402] width 1338 height 712
click at [571, 469] on div "표절 검사 표절 검사 표절 검사 음악 분석 AI 판별기 즐겨찾기 표절률 판단 기준 제목 날짜 turn-up-the-night 57% 이동하기 …" at bounding box center [899, 402] width 1338 height 712
click at [60, 187] on div "음악 분석" at bounding box center [71, 186] width 50 height 20
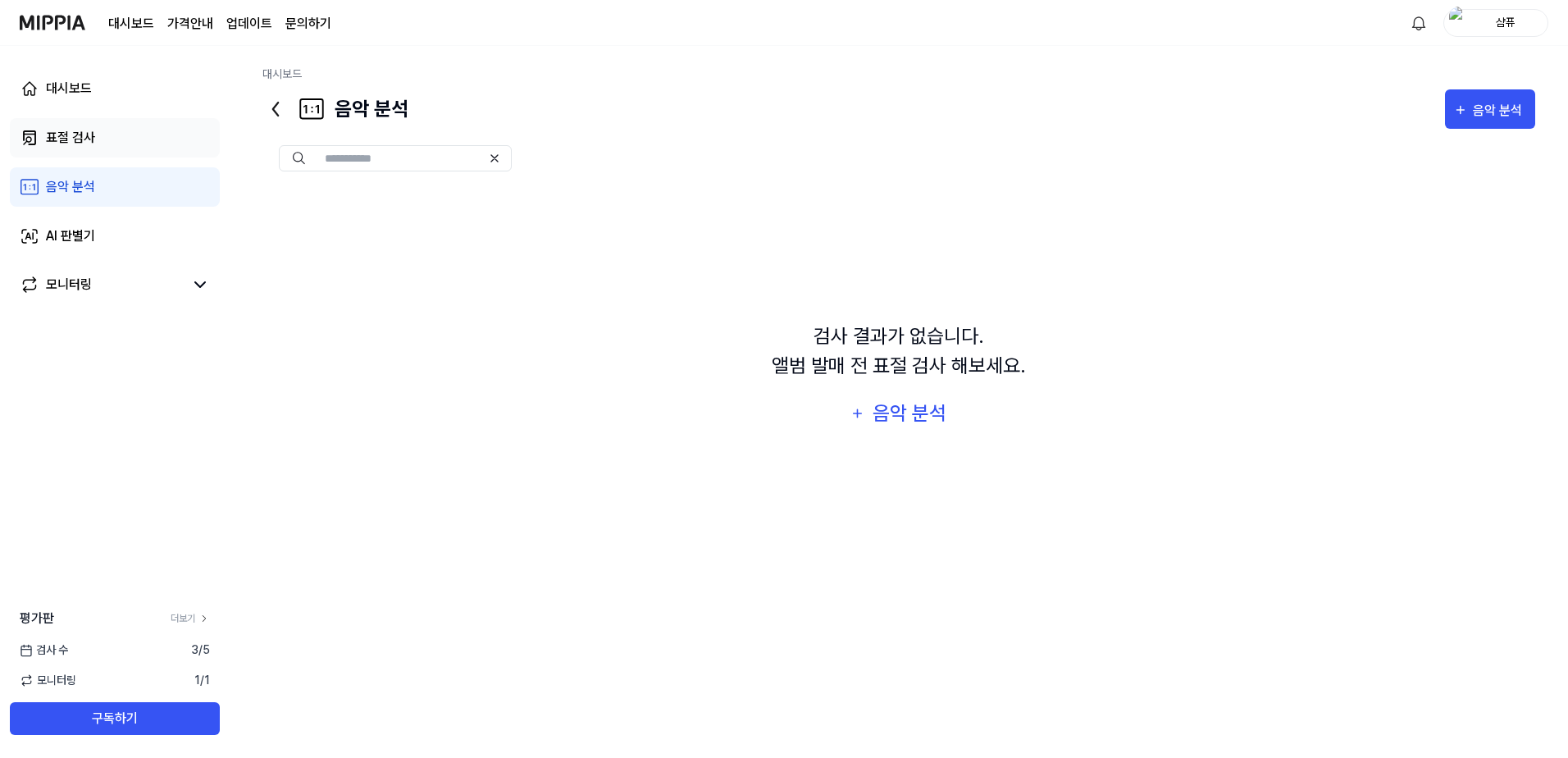
click at [93, 129] on div "표절 검사" at bounding box center [71, 137] width 50 height 20
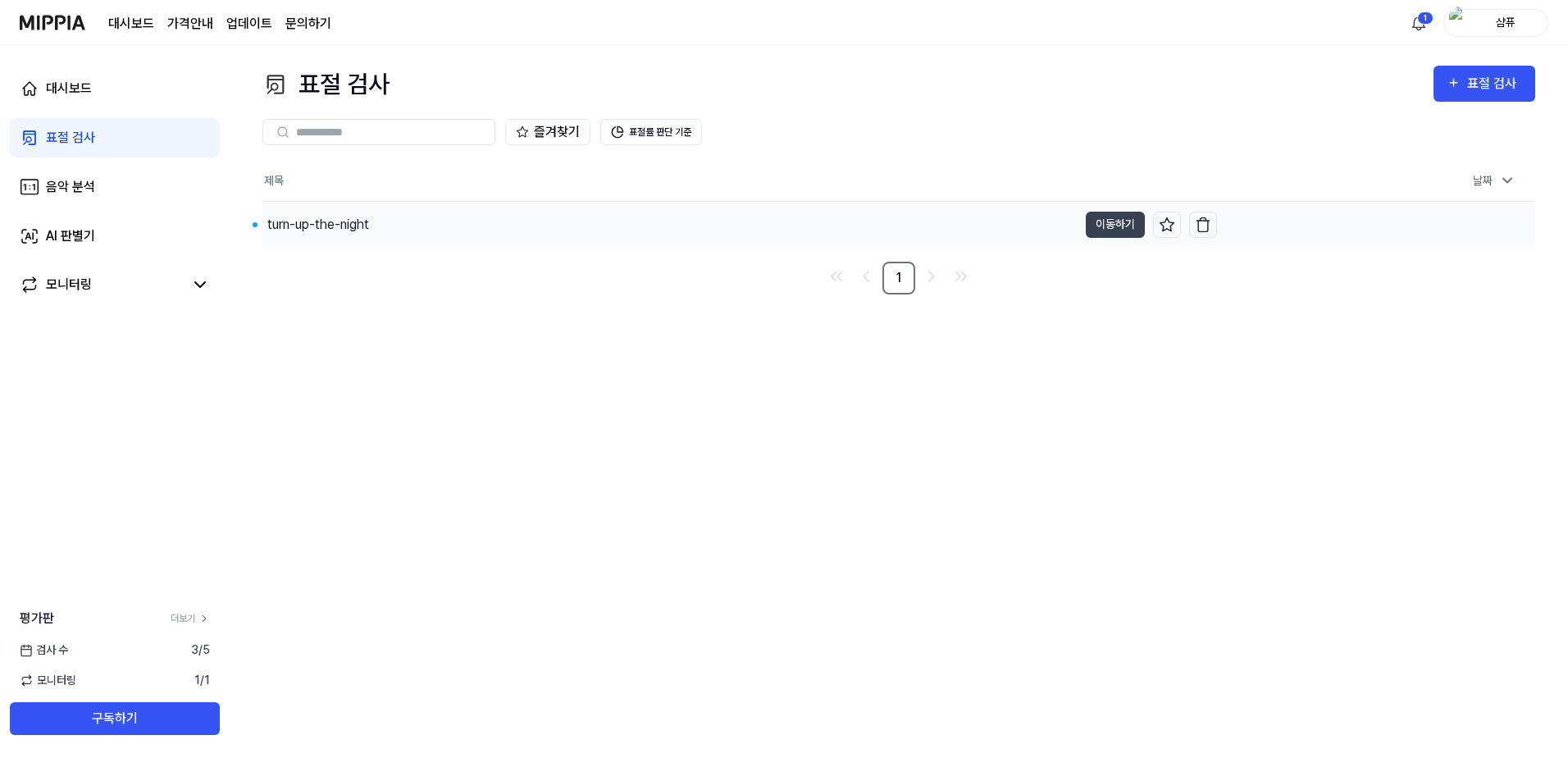
click at [435, 225] on div "turn-up-the-night" at bounding box center [669, 224] width 815 height 46
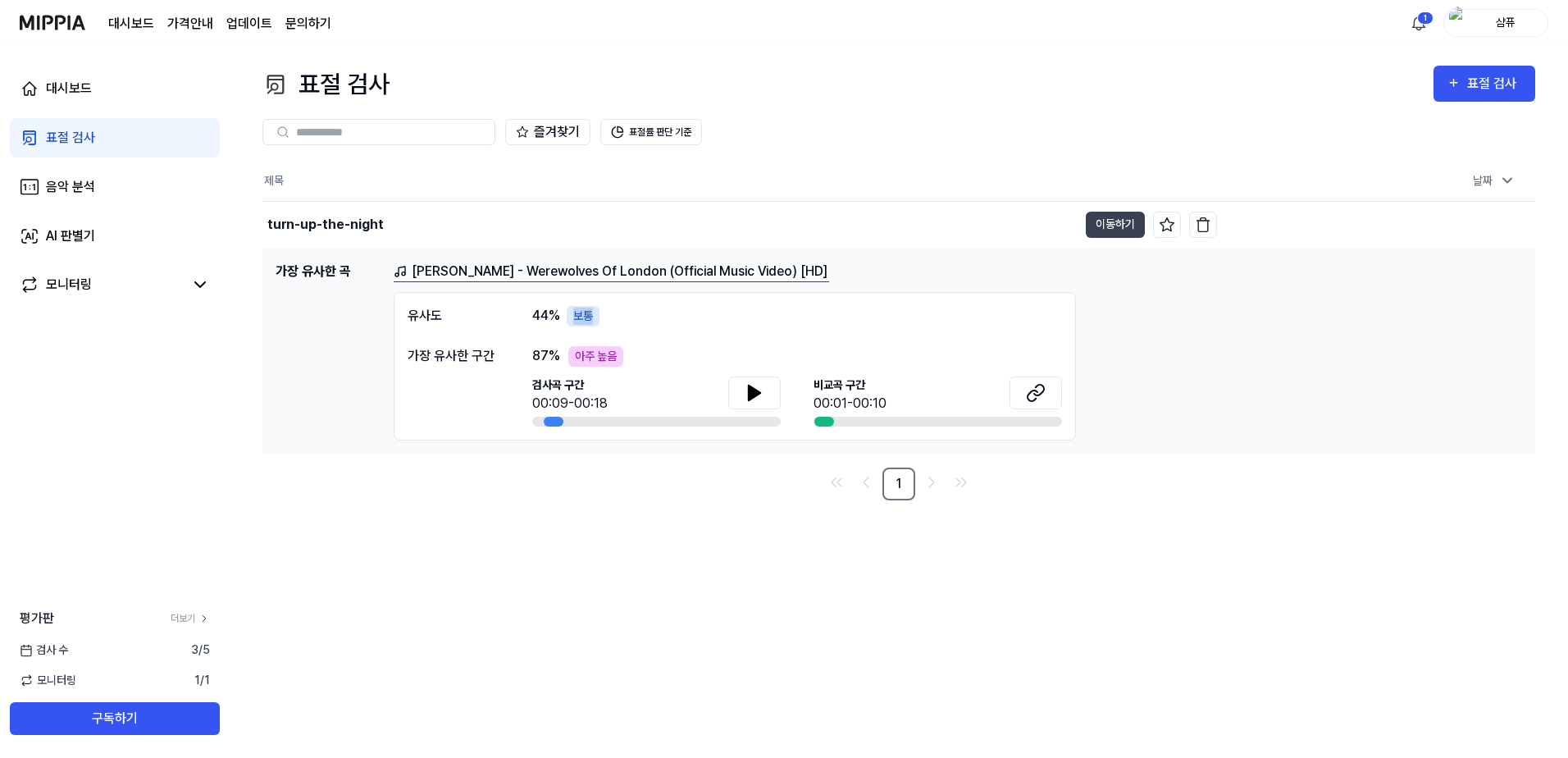
drag, startPoint x: 575, startPoint y: 313, endPoint x: 627, endPoint y: 318, distance: 52.2
click at [627, 318] on div "유사도 44 % 보통" at bounding box center [734, 316] width 655 height 20
click at [1257, 486] on nav "1" at bounding box center [898, 484] width 1273 height 32
drag, startPoint x: 539, startPoint y: 354, endPoint x: 557, endPoint y: 355, distance: 18.0
click at [557, 355] on span "87 %" at bounding box center [545, 355] width 28 height 20
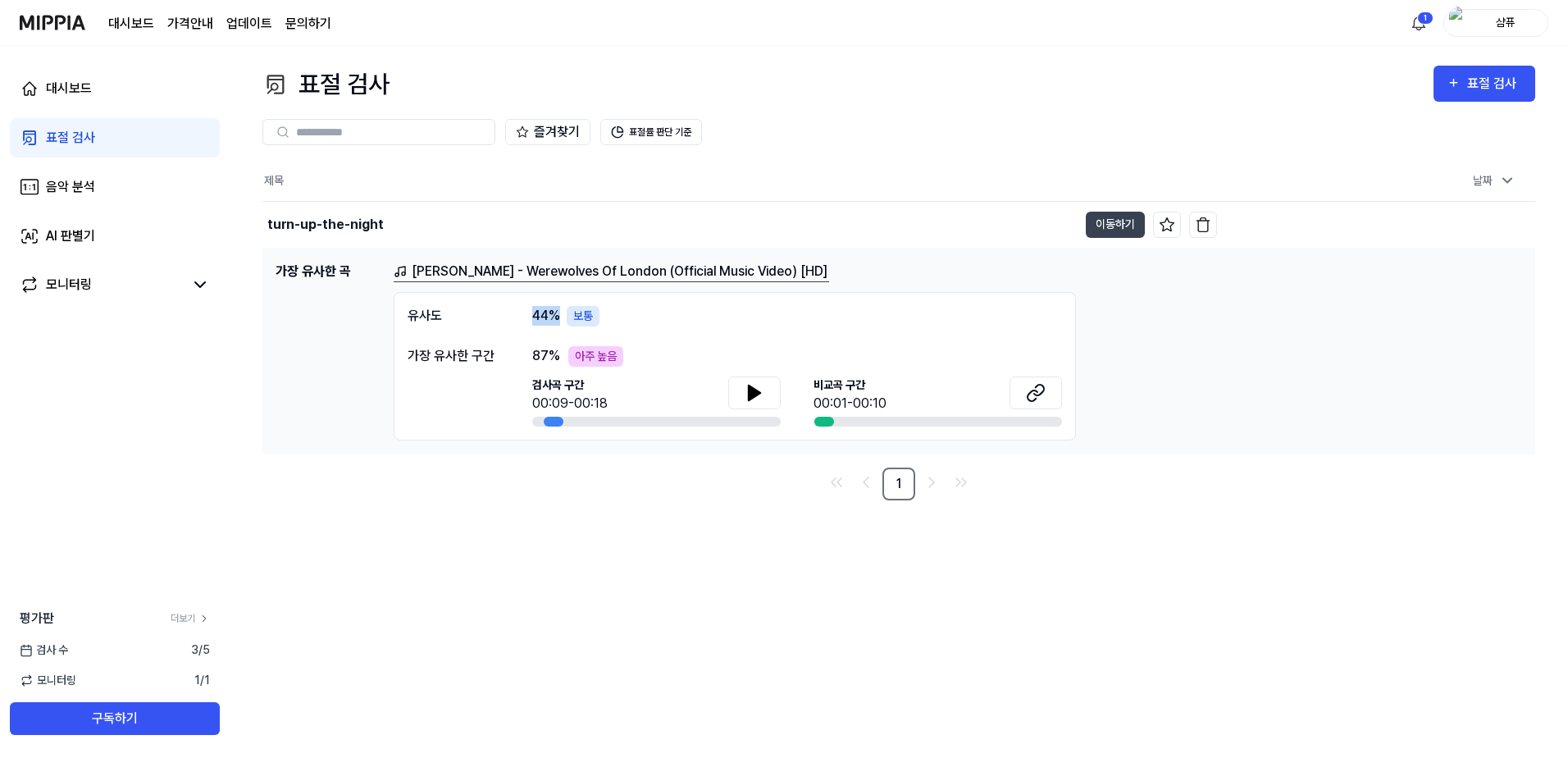
drag, startPoint x: 557, startPoint y: 355, endPoint x: 523, endPoint y: 316, distance: 51.7
click at [523, 316] on div "유사도 44 % 보통" at bounding box center [734, 316] width 655 height 20
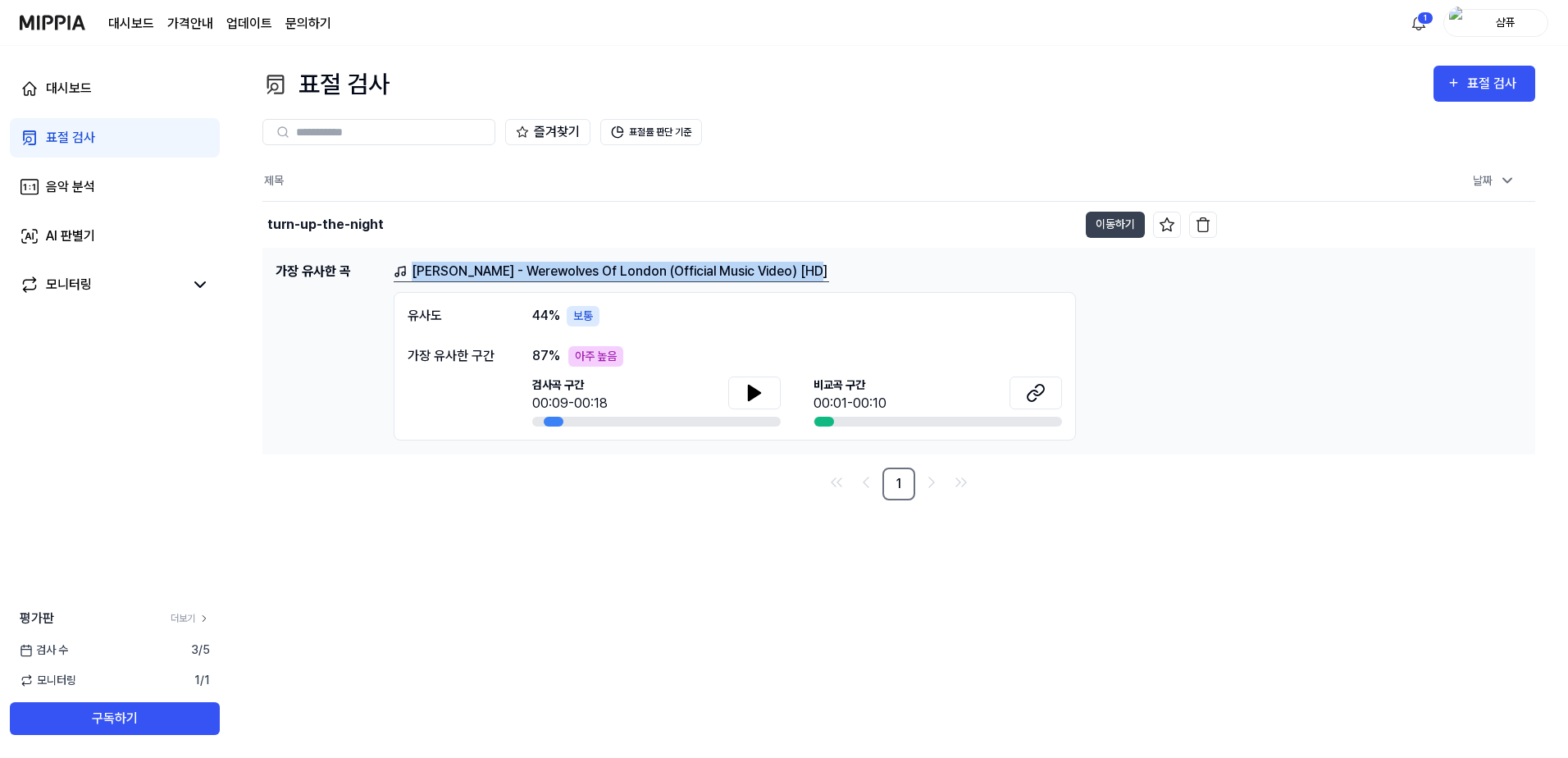
drag, startPoint x: 819, startPoint y: 269, endPoint x: 858, endPoint y: 284, distance: 41.8
click at [858, 284] on div "Warren Zevon - Werewolves Of London (Official Music Video) [HD] 유사도 44 % 보통 가장 …" at bounding box center [958, 350] width 1128 height 178
click at [856, 281] on div "[PERSON_NAME] - Werewolves Of London (Official Music Video) [HD]" at bounding box center [958, 271] width 1128 height 20
drag, startPoint x: 835, startPoint y: 275, endPoint x: 826, endPoint y: 283, distance: 12.0
click at [826, 283] on div "Warren Zevon - Werewolves Of London (Official Music Video) [HD] 유사도 44 % 보통 가장 …" at bounding box center [958, 350] width 1128 height 178
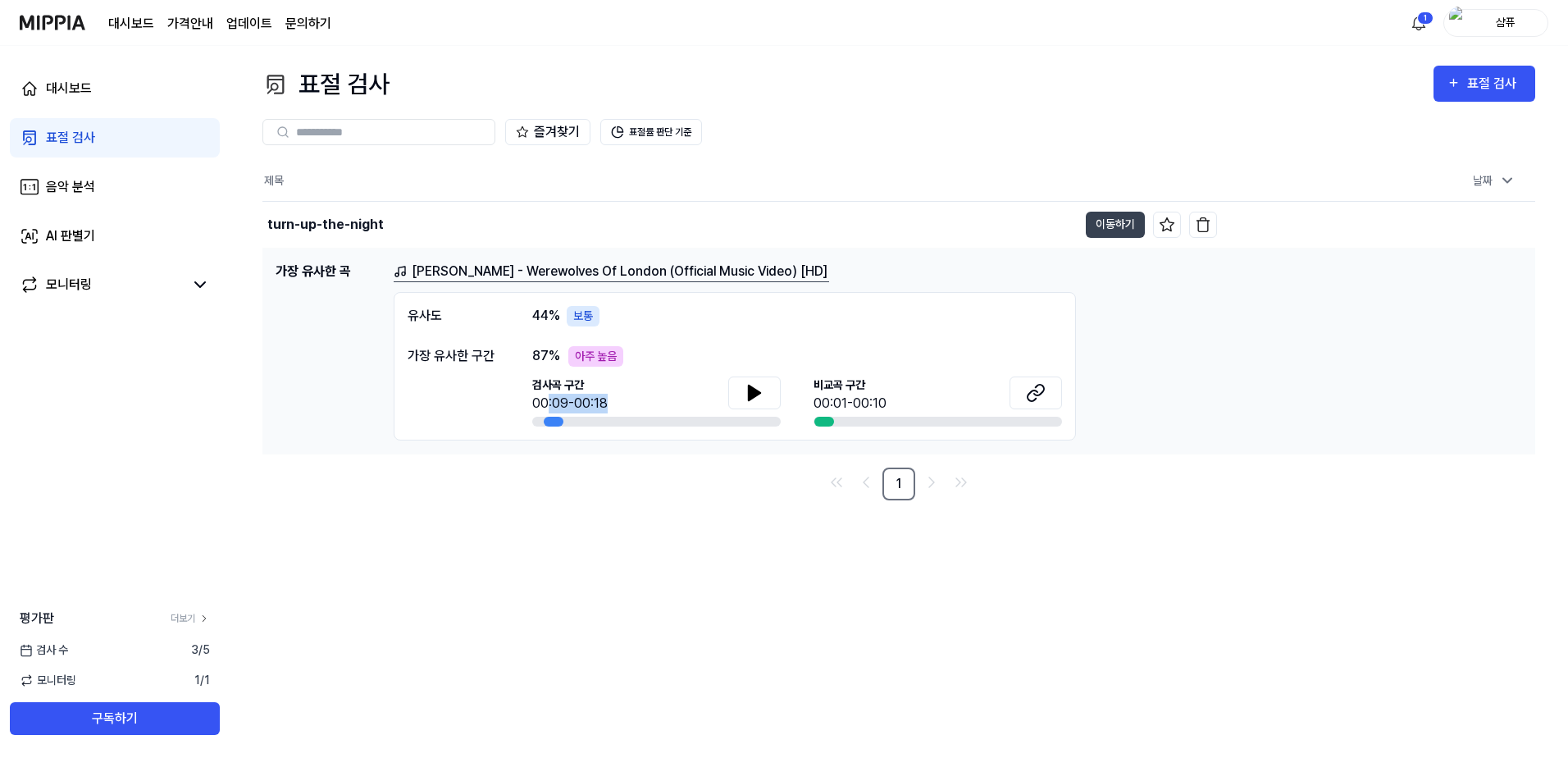
drag, startPoint x: 549, startPoint y: 399, endPoint x: 606, endPoint y: 399, distance: 57.0
click at [606, 399] on div "검사곡 구간 00:09-00:18" at bounding box center [656, 394] width 248 height 37
drag, startPoint x: 606, startPoint y: 399, endPoint x: 611, endPoint y: 405, distance: 7.8
click at [611, 406] on div "검사곡 구간 00:09-00:18" at bounding box center [656, 394] width 248 height 37
drag, startPoint x: 609, startPoint y: 399, endPoint x: 551, endPoint y: 403, distance: 58.1
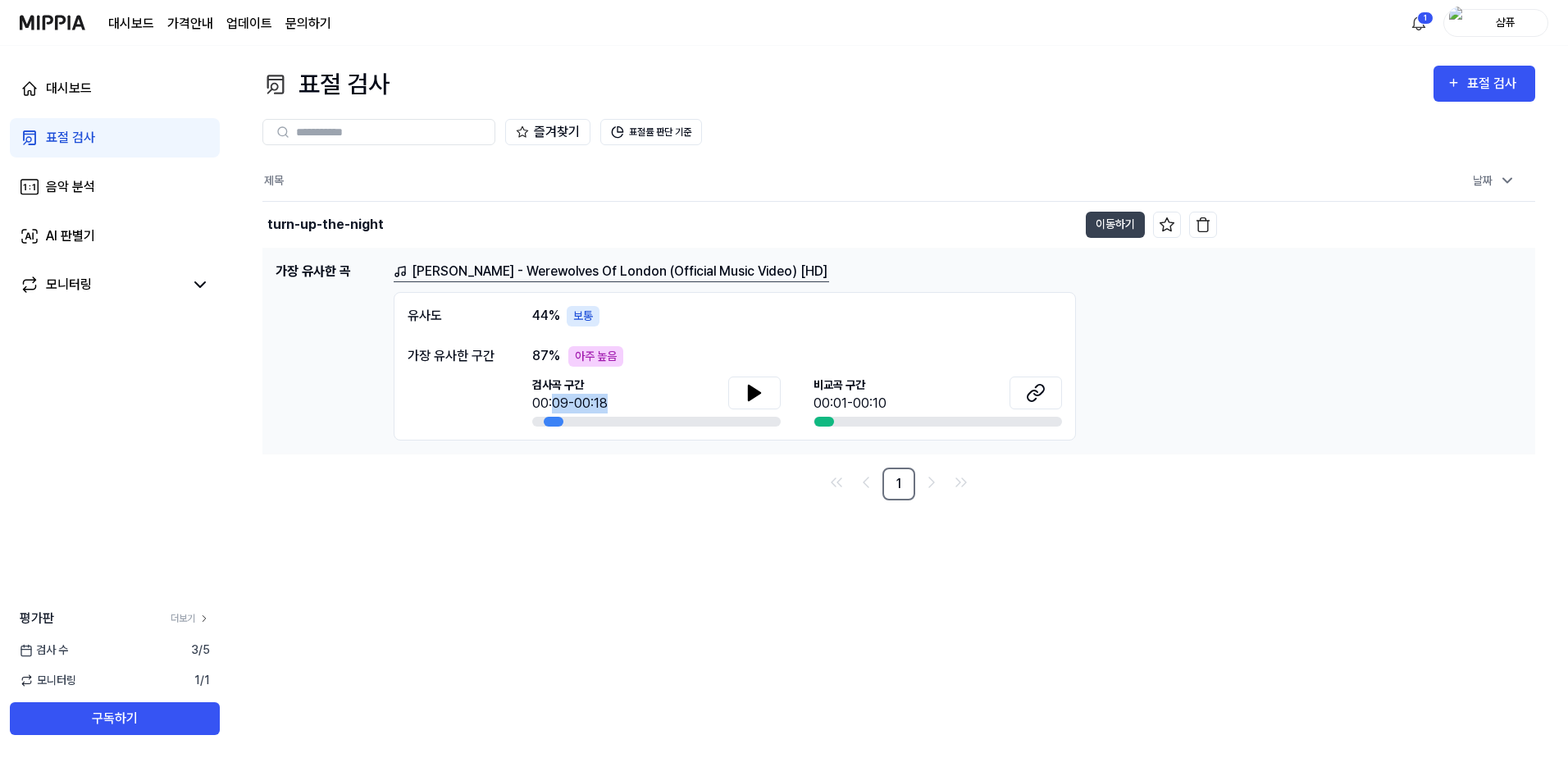
click at [551, 403] on div "검사곡 구간 00:09-00:18" at bounding box center [656, 394] width 248 height 37
click at [551, 405] on div "00:09-00:18" at bounding box center [569, 403] width 75 height 20
drag, startPoint x: 572, startPoint y: 403, endPoint x: 633, endPoint y: 403, distance: 61.0
click at [633, 403] on div "검사곡 구간 00:09-00:18" at bounding box center [656, 394] width 248 height 37
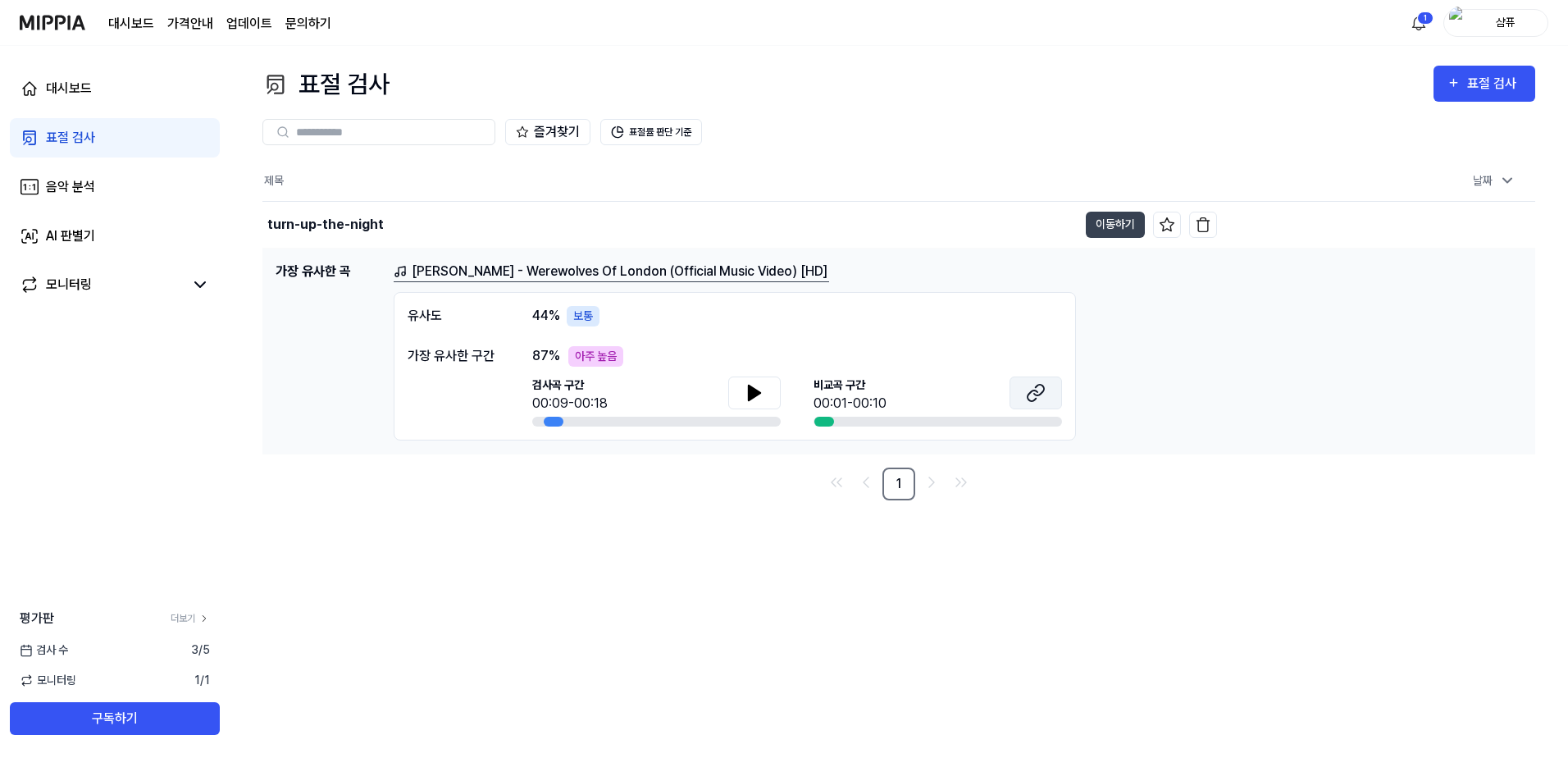
click at [1049, 401] on button at bounding box center [1035, 393] width 52 height 32
click at [903, 346] on div "87 % 아주 높음" at bounding box center [796, 356] width 530 height 20
click at [1416, 25] on html "대시보드 가격안내 업데이트 문의하기 1 샴퓨 대시보드 표절 검사 음악 분석 AI 판별기 모니터링 평가판 더보기 검사 [DATE] 모니터링 1 …" at bounding box center [784, 379] width 1568 height 758
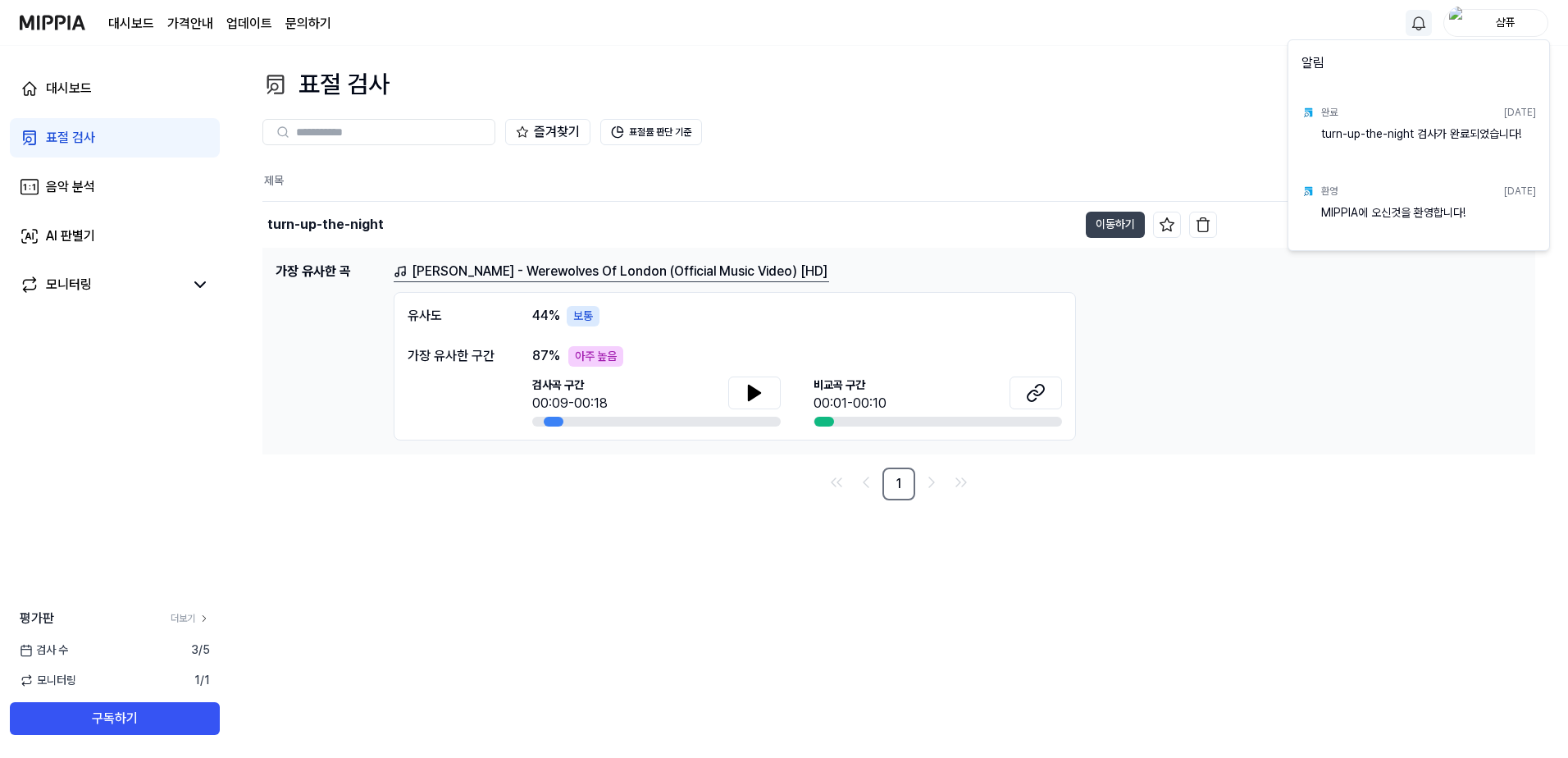
click at [1116, 38] on html "대시보드 가격안내 업데이트 문의하기 샴퓨 대시보드 표절 검사 음악 분석 AI 판별기 모니터링 평가판 더보기 검사 [DATE] 모니터링 1 / …" at bounding box center [784, 379] width 1568 height 758
